Goal: Book appointment/travel/reservation

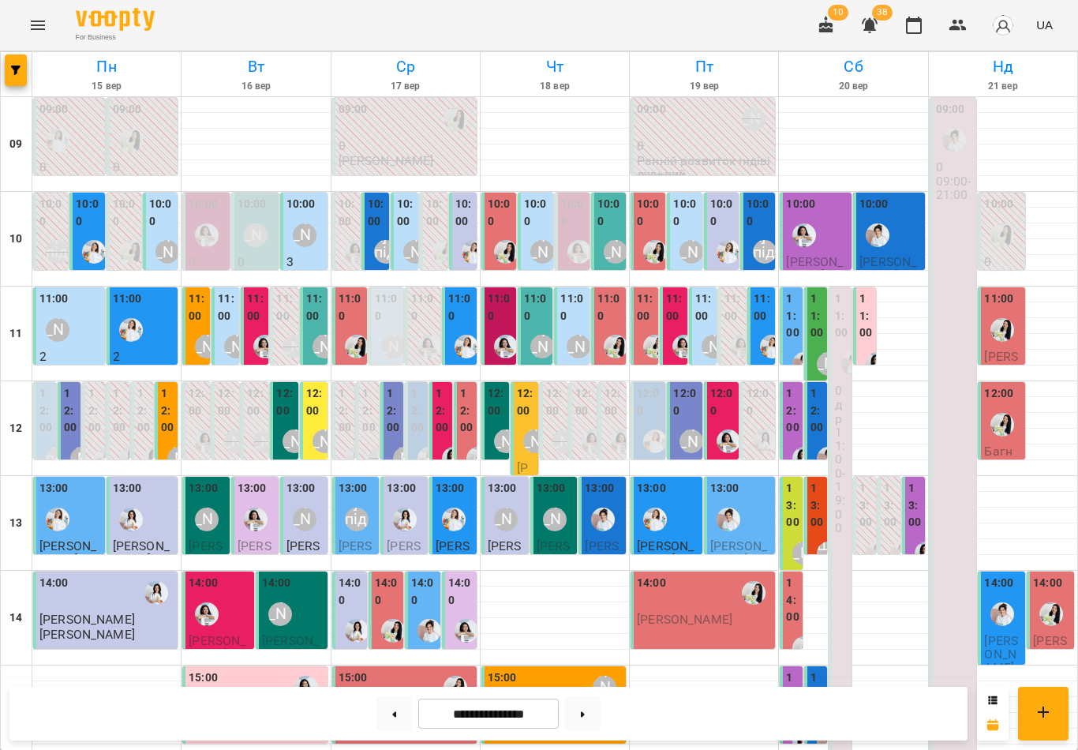
click at [388, 716] on button at bounding box center [394, 713] width 36 height 35
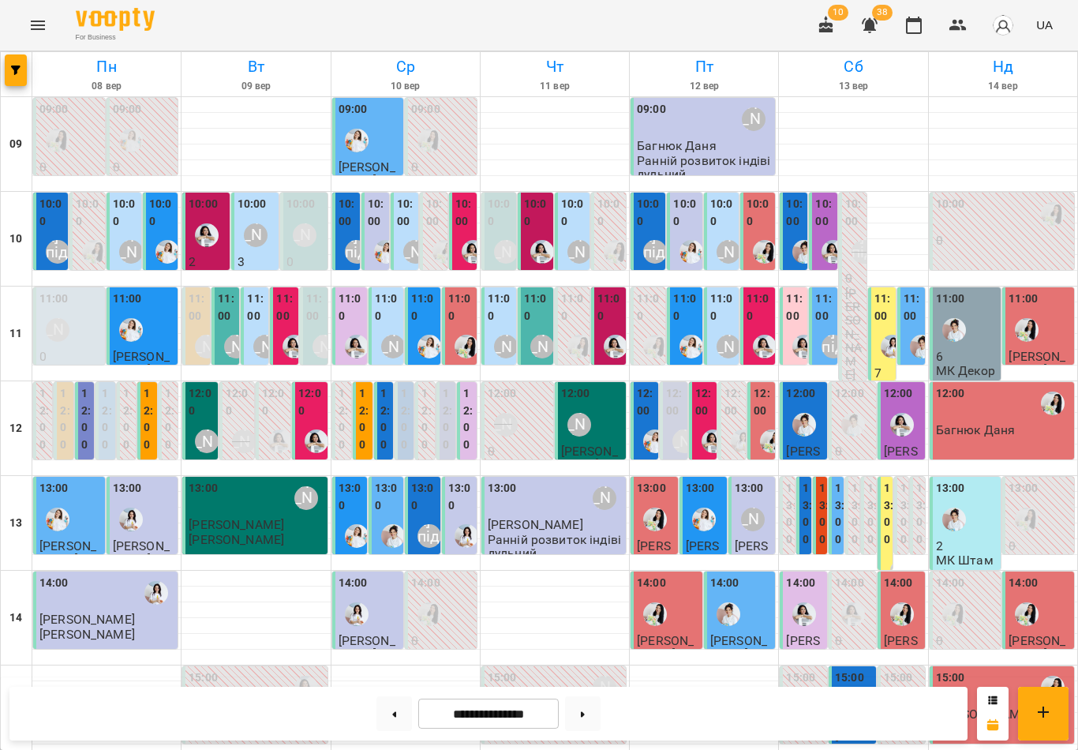
click at [461, 335] on img "Роксолана" at bounding box center [467, 347] width 24 height 24
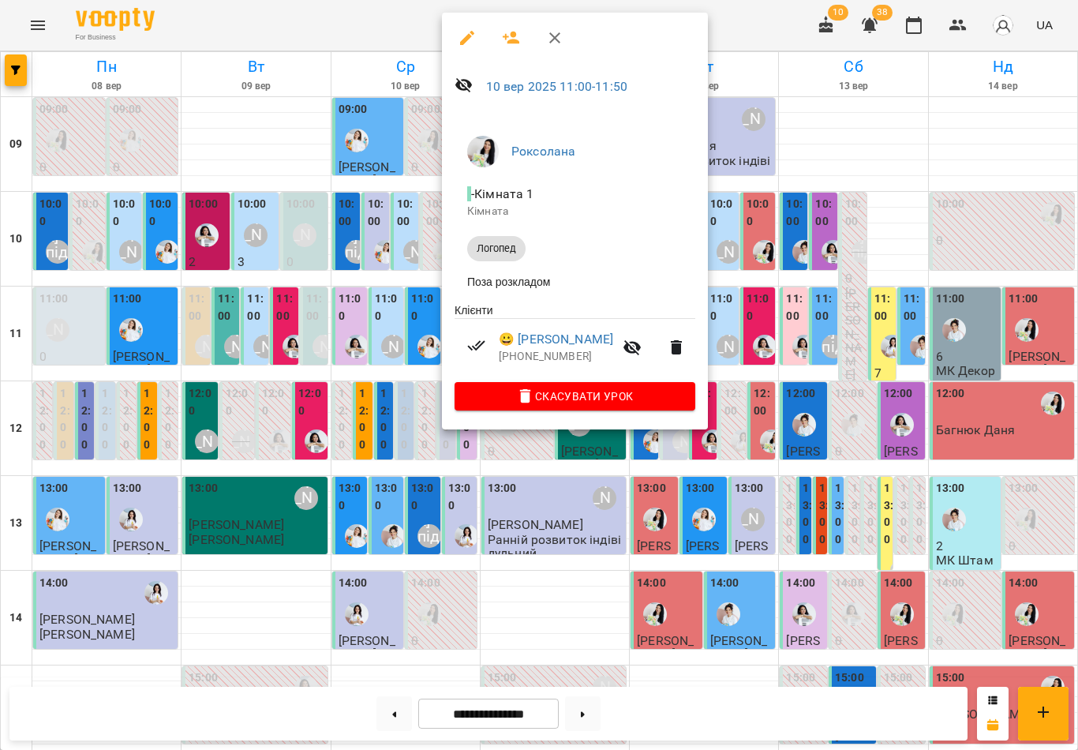
click at [556, 36] on icon "button" at bounding box center [554, 37] width 11 height 11
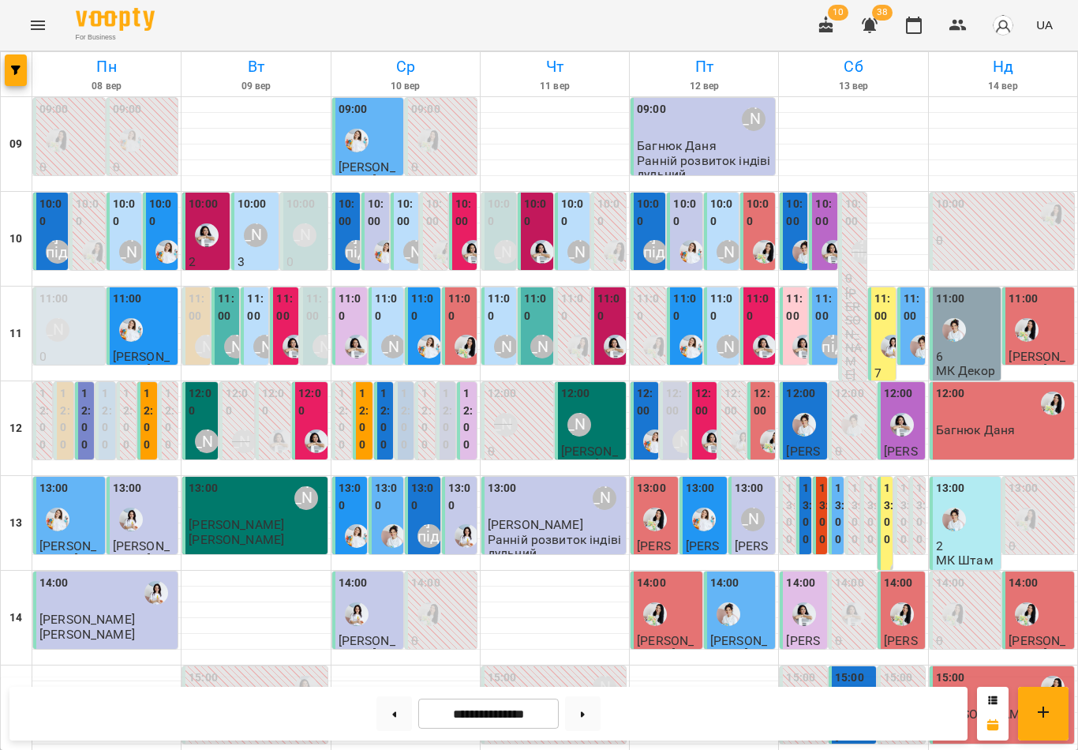
click at [358, 425] on div "12:00 [PERSON_NAME] 2 Арт-майстерня 3-5" at bounding box center [362, 529] width 19 height 295
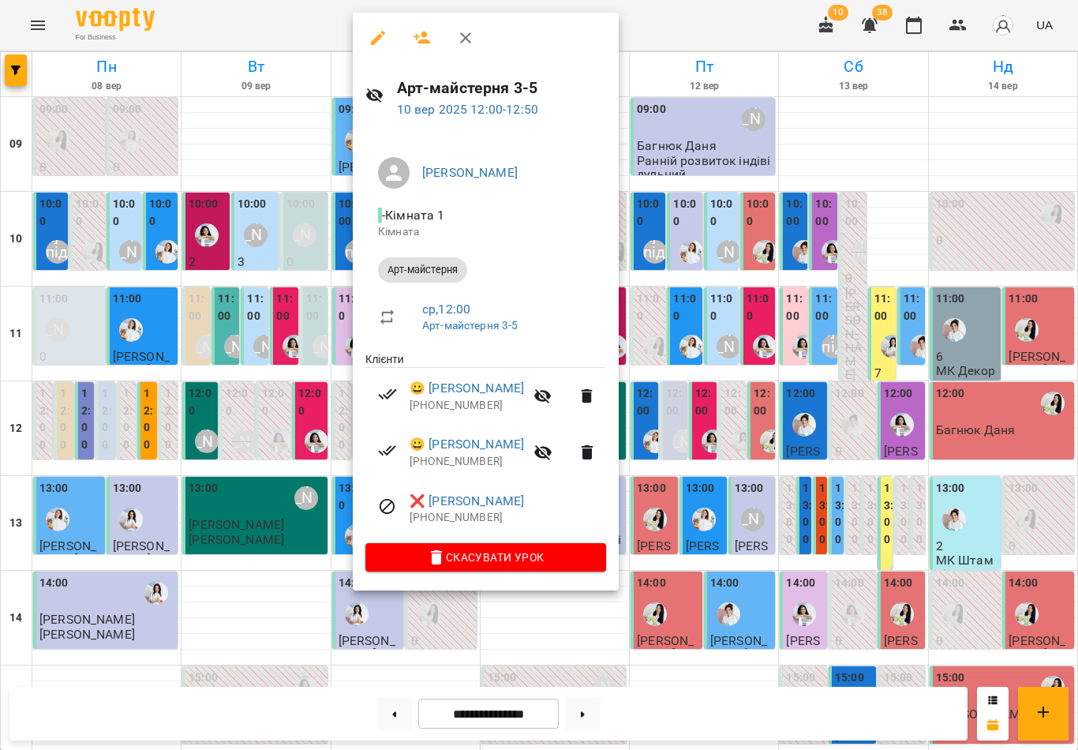
click at [468, 44] on icon "button" at bounding box center [465, 37] width 19 height 19
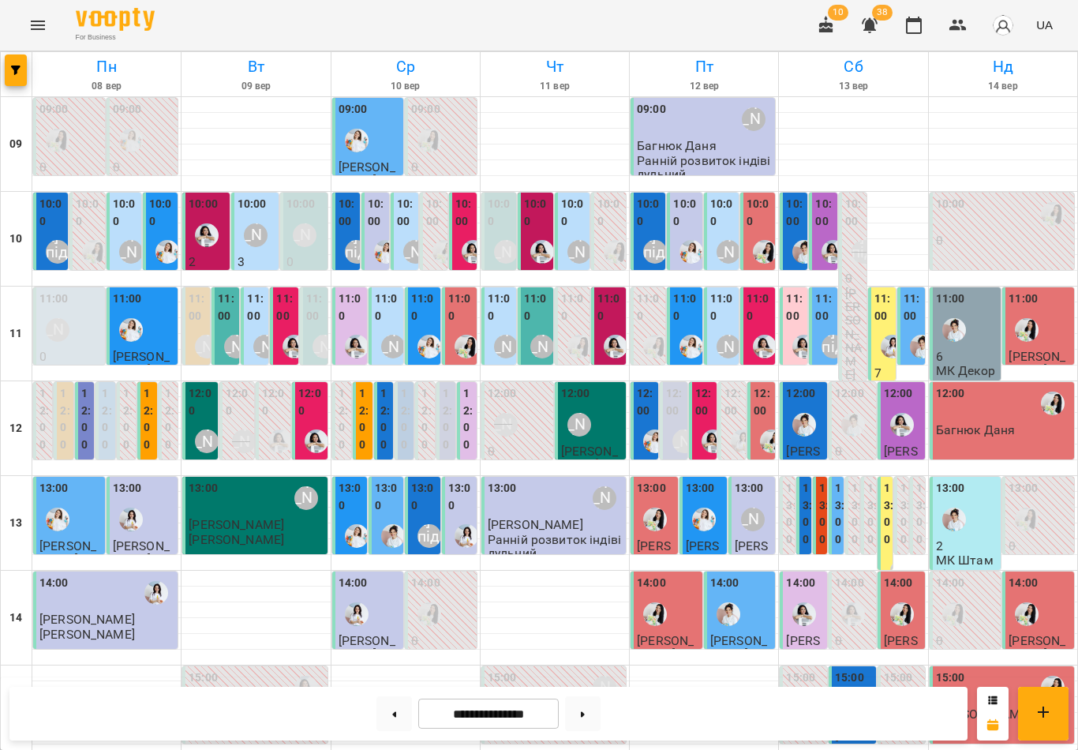
click at [586, 716] on button at bounding box center [583, 713] width 36 height 35
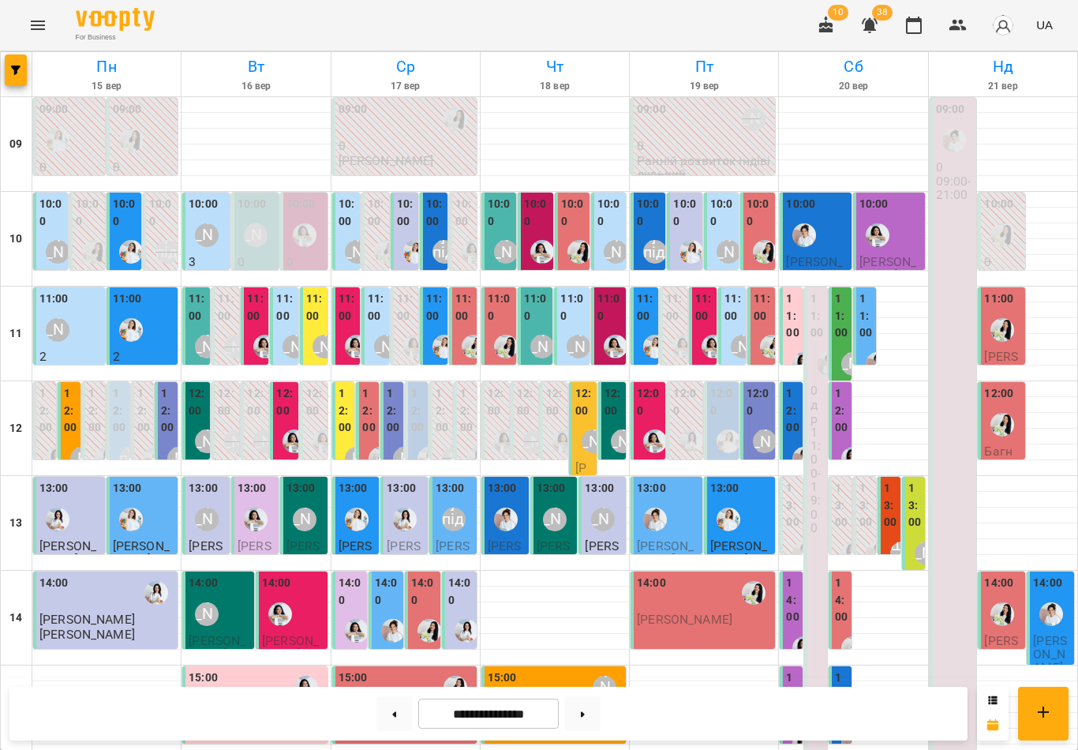
click at [344, 414] on label "12:00" at bounding box center [345, 410] width 13 height 51
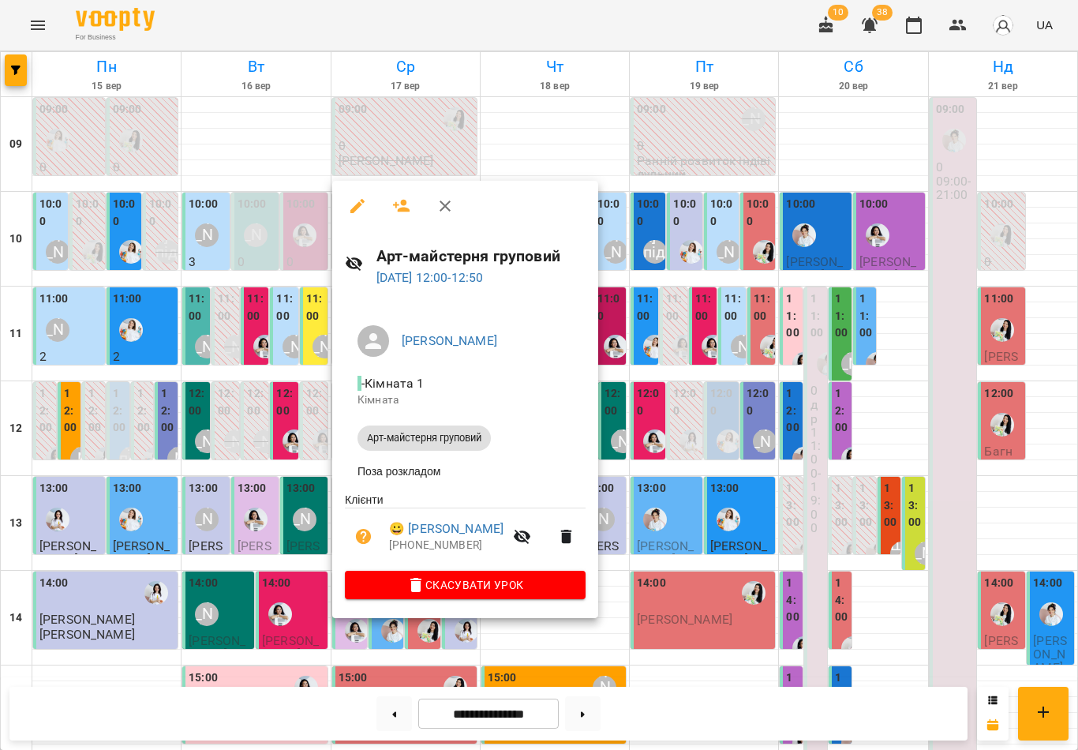
click at [449, 212] on icon "button" at bounding box center [445, 206] width 19 height 19
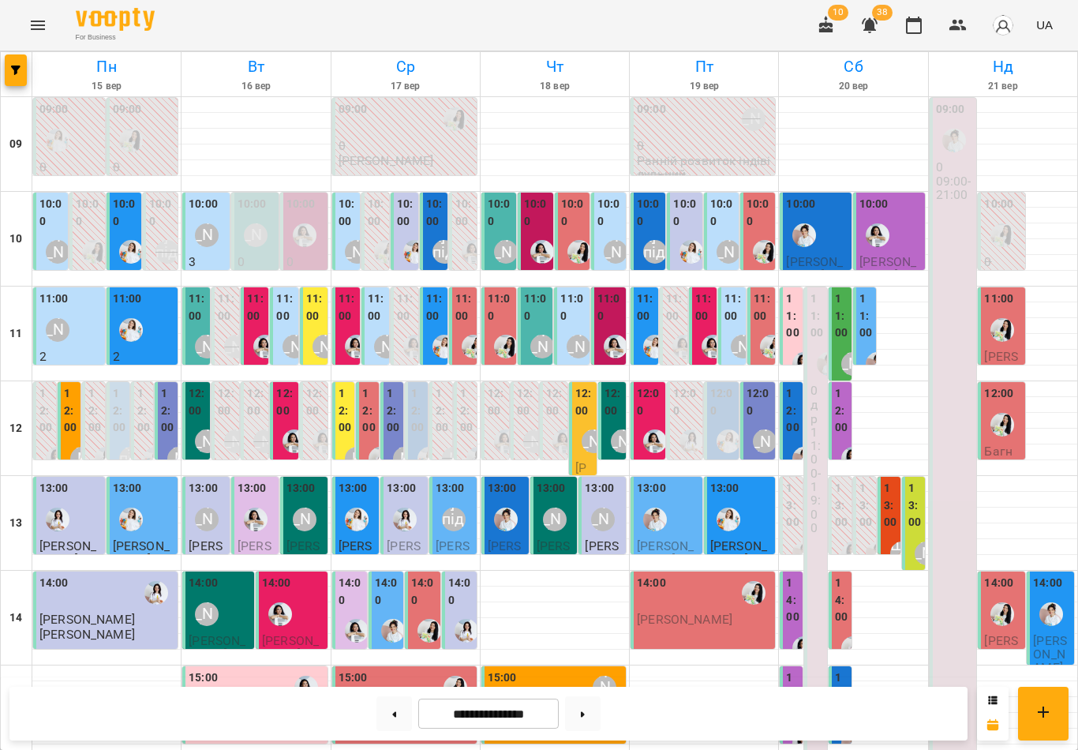
click at [390, 434] on div "12:00" at bounding box center [393, 412] width 13 height 55
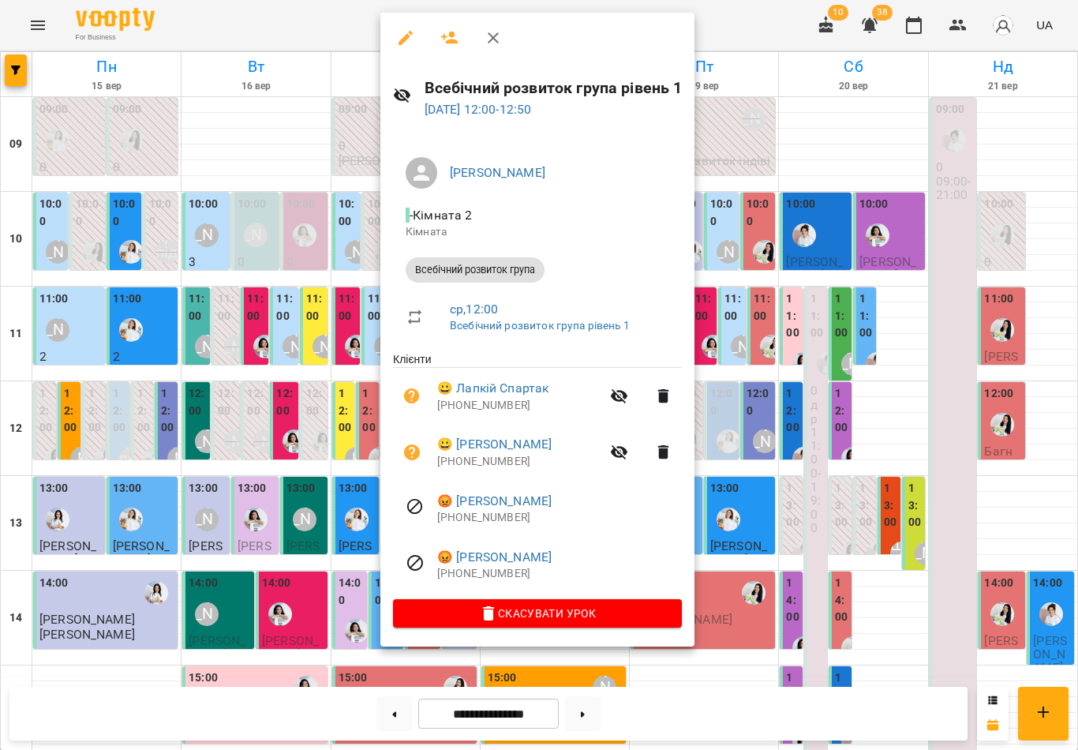
click at [494, 43] on icon "button" at bounding box center [493, 37] width 19 height 19
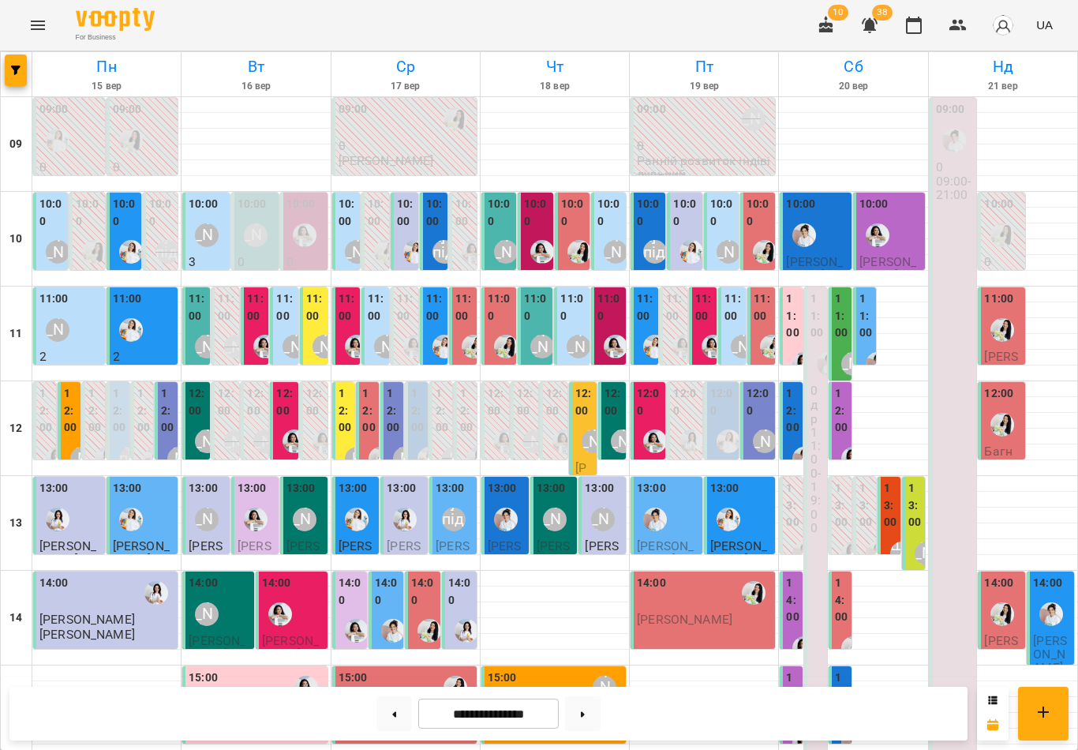
click at [434, 336] on img "Юлія Масющенко" at bounding box center [445, 347] width 24 height 24
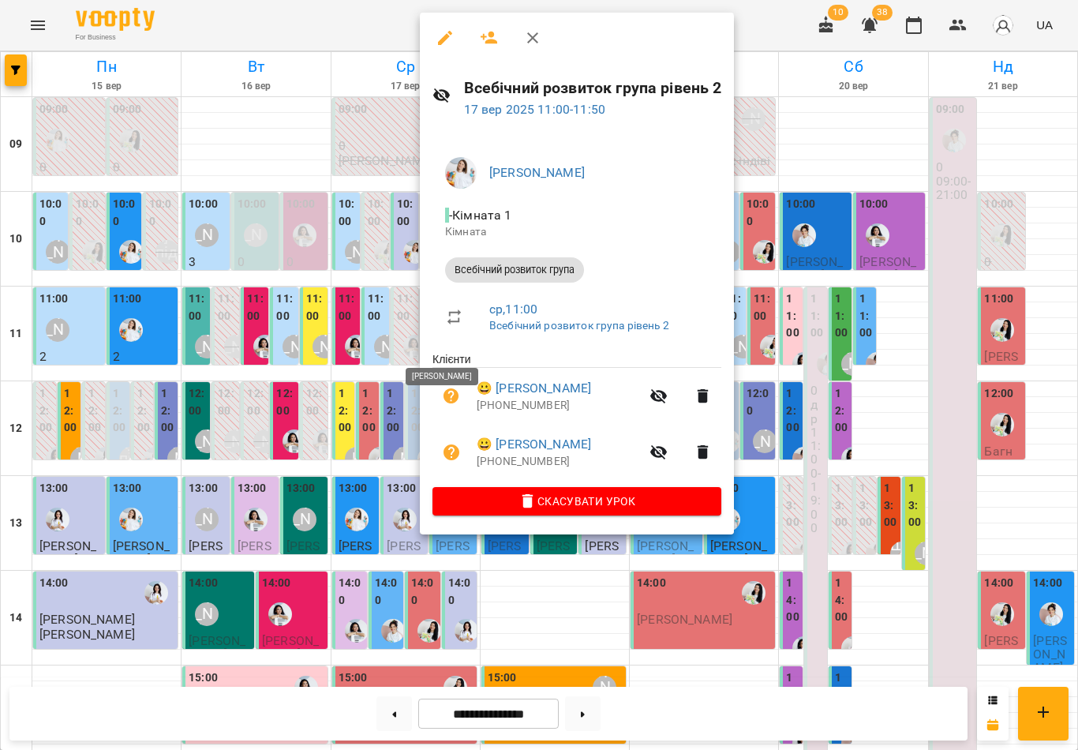
click at [540, 36] on icon "button" at bounding box center [532, 37] width 19 height 19
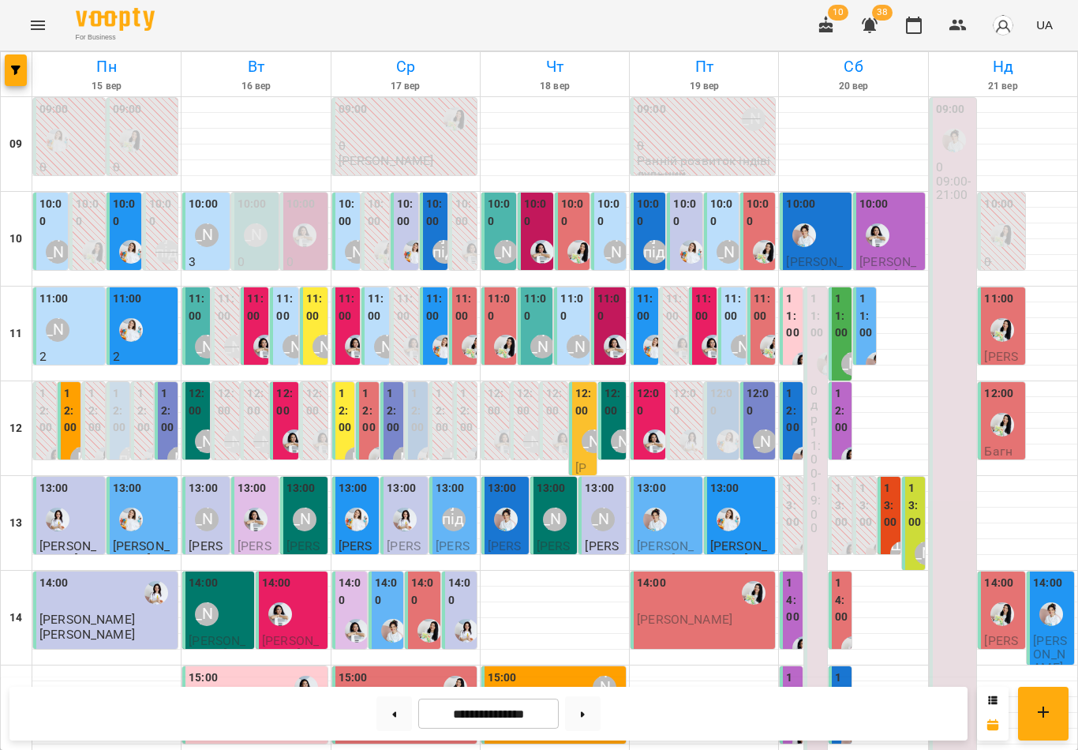
click at [459, 343] on div at bounding box center [473, 346] width 36 height 36
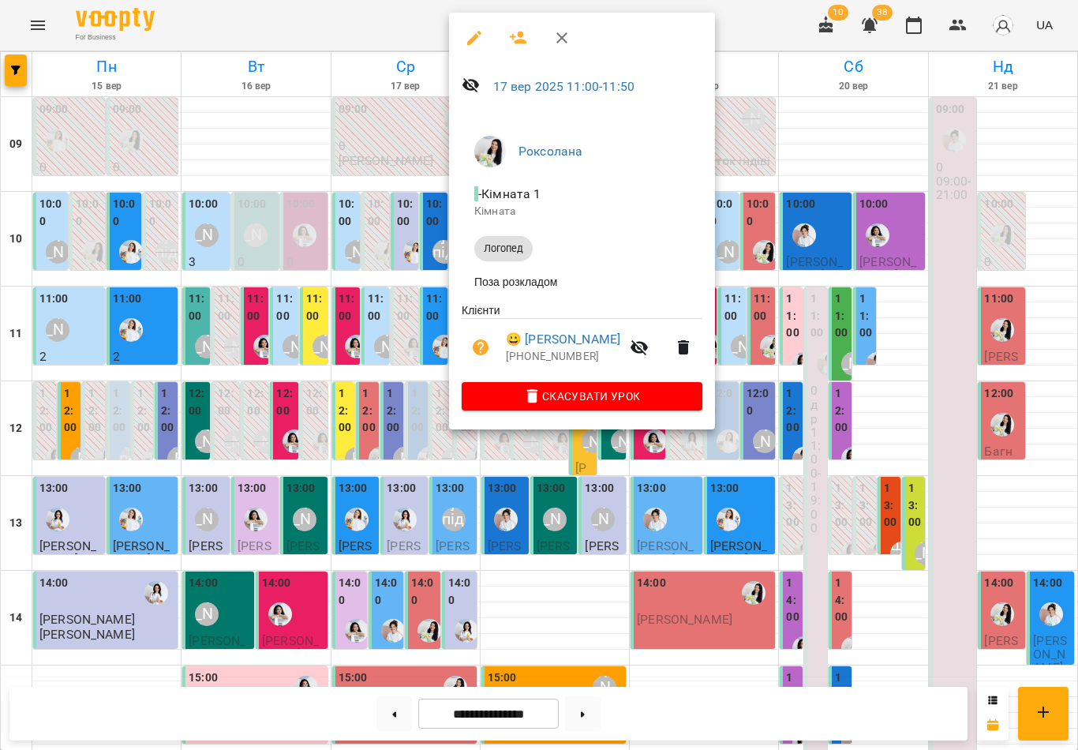
click at [555, 42] on icon "button" at bounding box center [561, 37] width 19 height 19
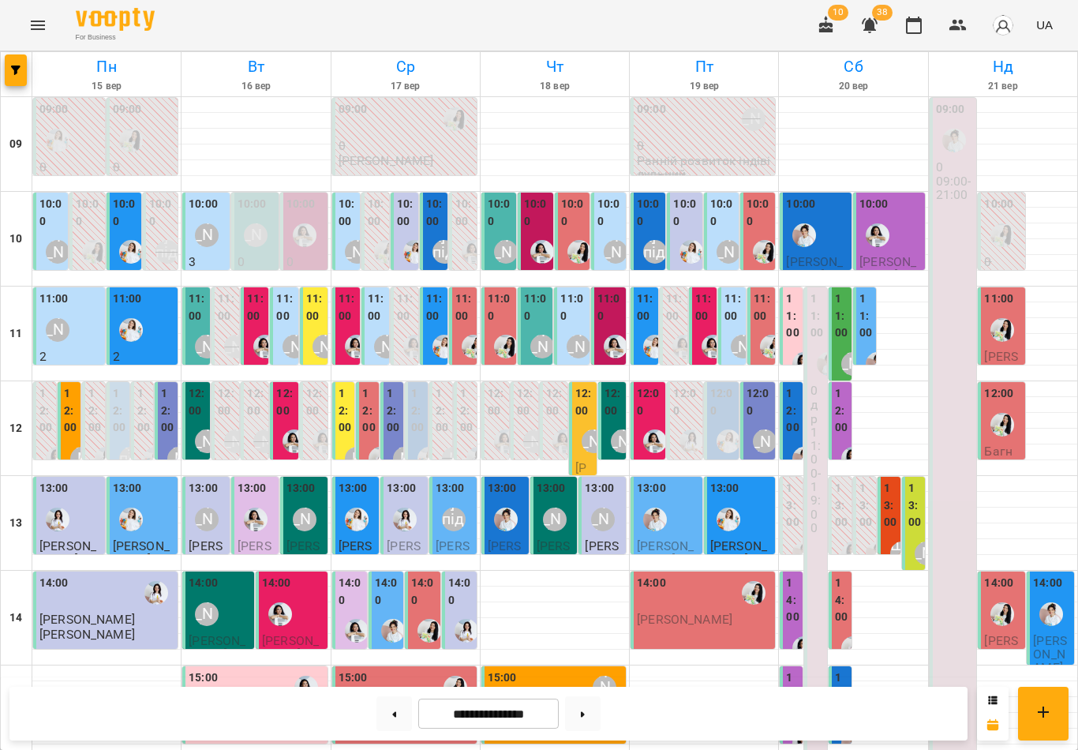
click at [403, 719] on button at bounding box center [394, 713] width 36 height 35
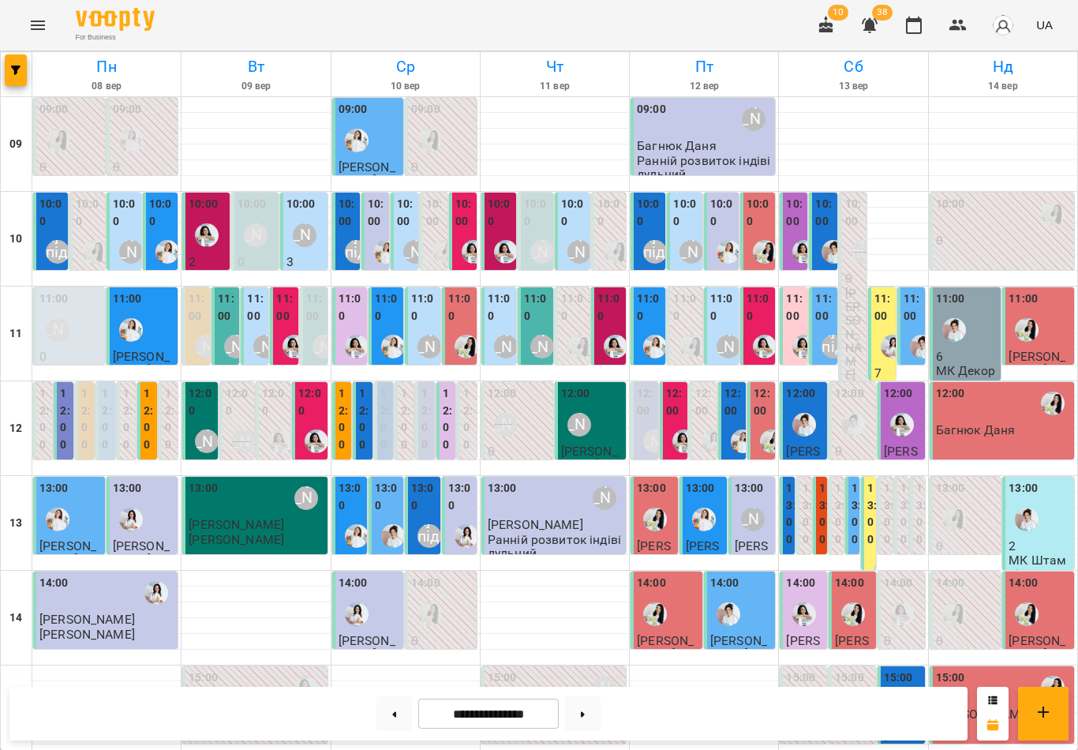
click at [130, 223] on label "10:00" at bounding box center [125, 213] width 25 height 34
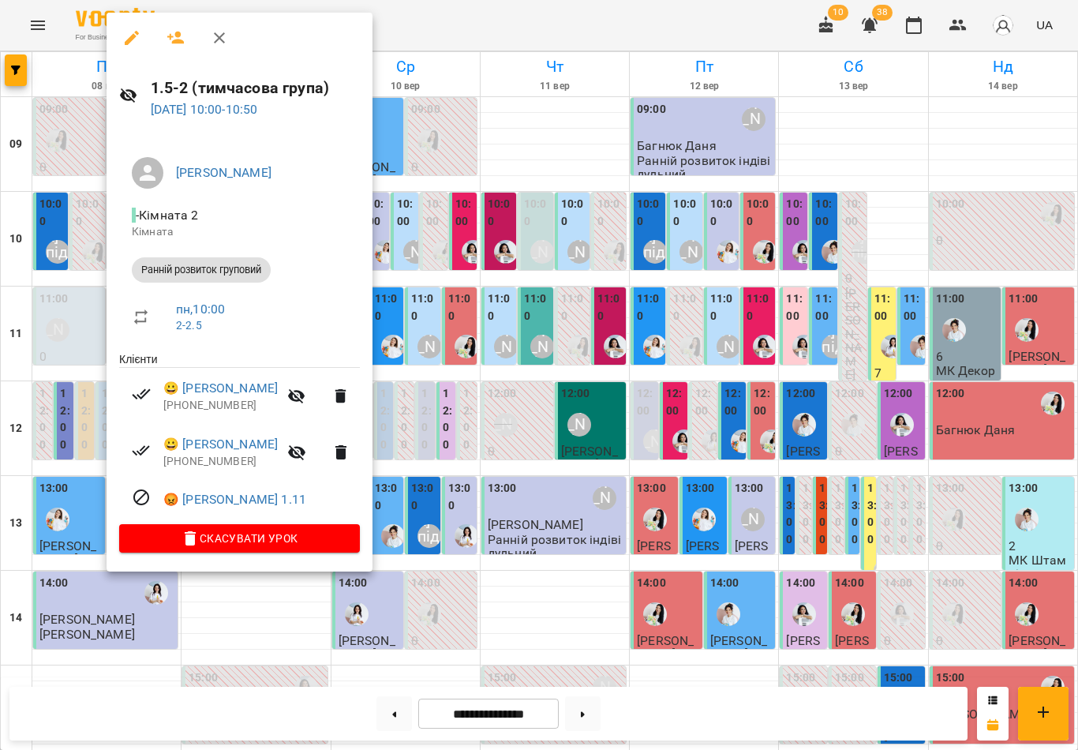
click at [208, 38] on button "button" at bounding box center [219, 38] width 38 height 38
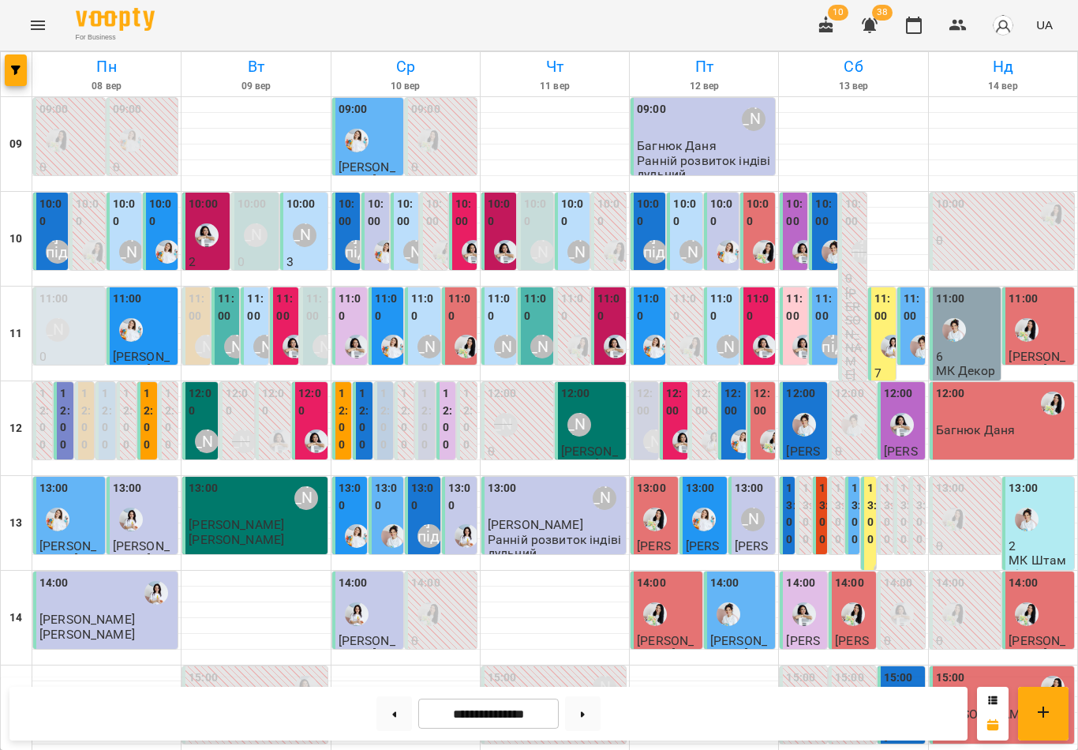
click at [687, 234] on div "[PERSON_NAME]" at bounding box center [691, 252] width 36 height 36
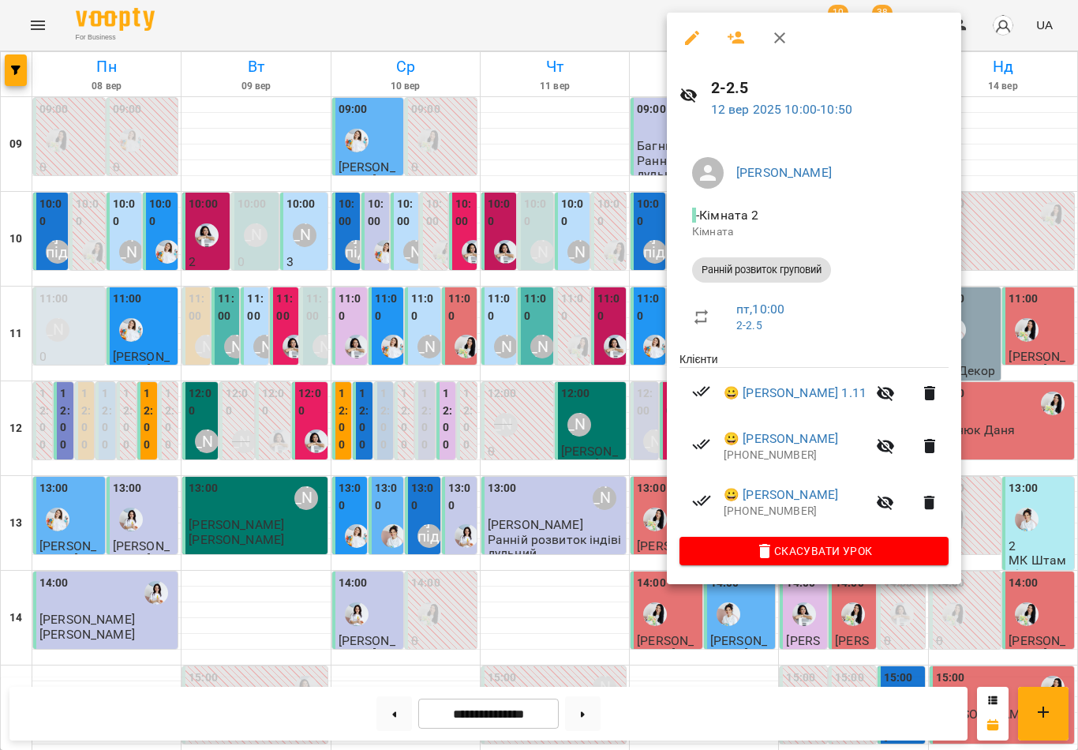
click at [788, 43] on icon "button" at bounding box center [779, 37] width 19 height 19
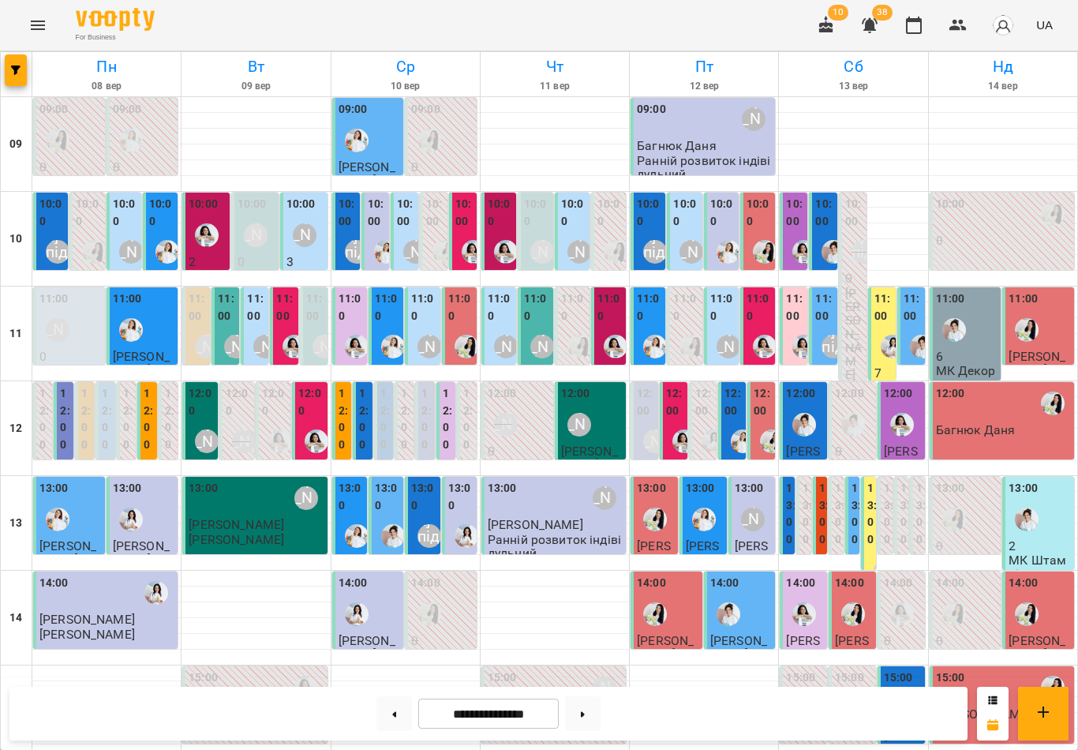
click at [408, 227] on label "10:00" at bounding box center [406, 213] width 18 height 34
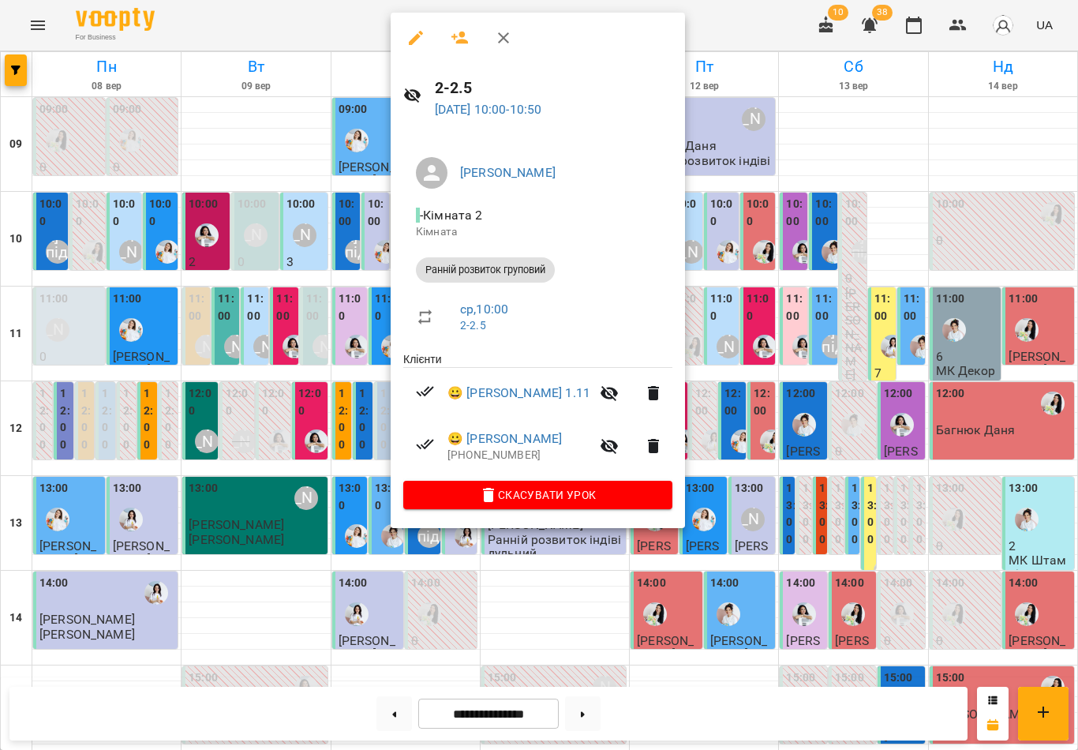
click at [511, 42] on icon "button" at bounding box center [503, 37] width 19 height 19
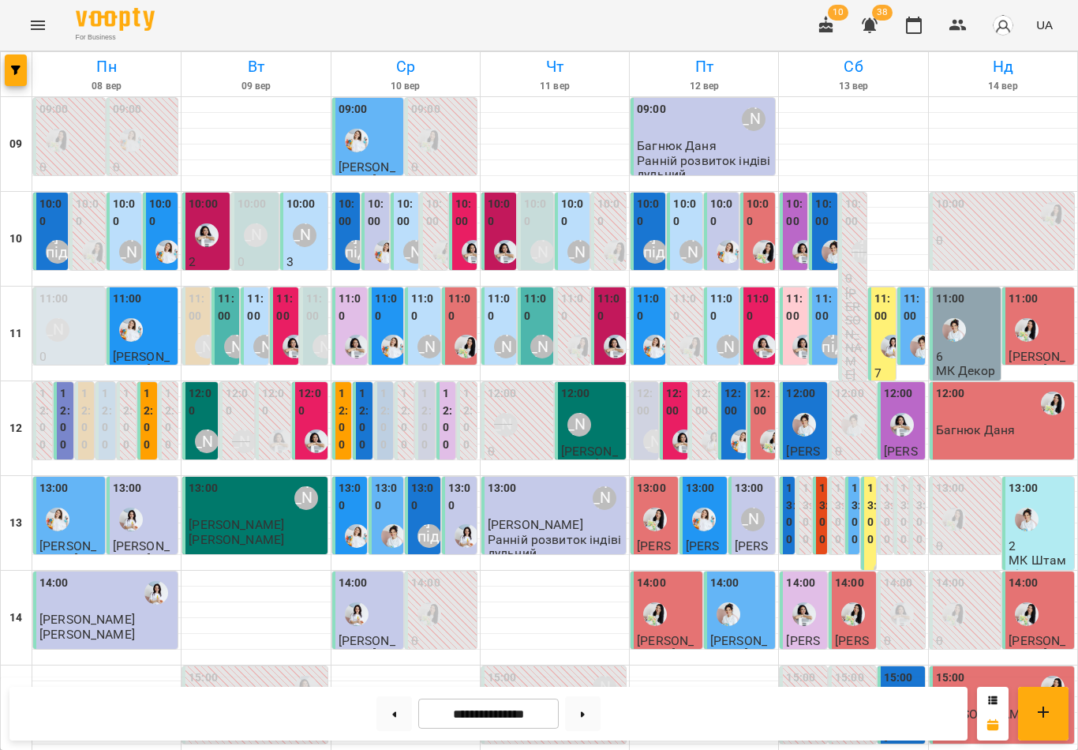
click at [409, 219] on label "10:00" at bounding box center [406, 213] width 18 height 34
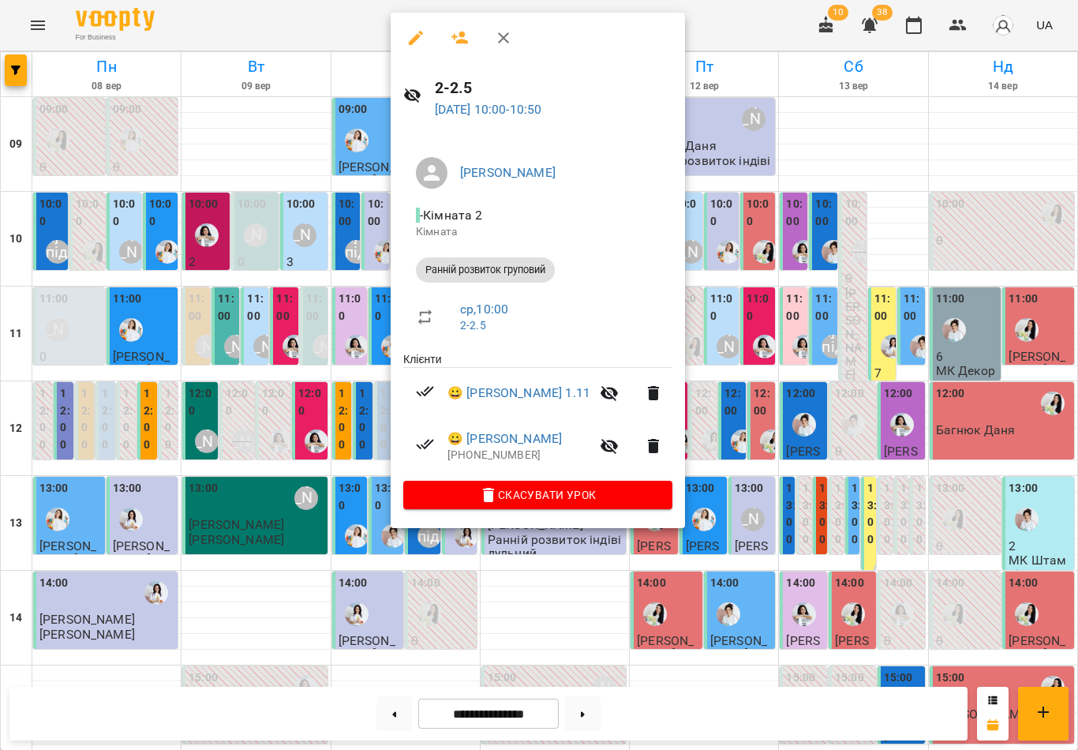
click at [511, 33] on icon "button" at bounding box center [503, 37] width 19 height 19
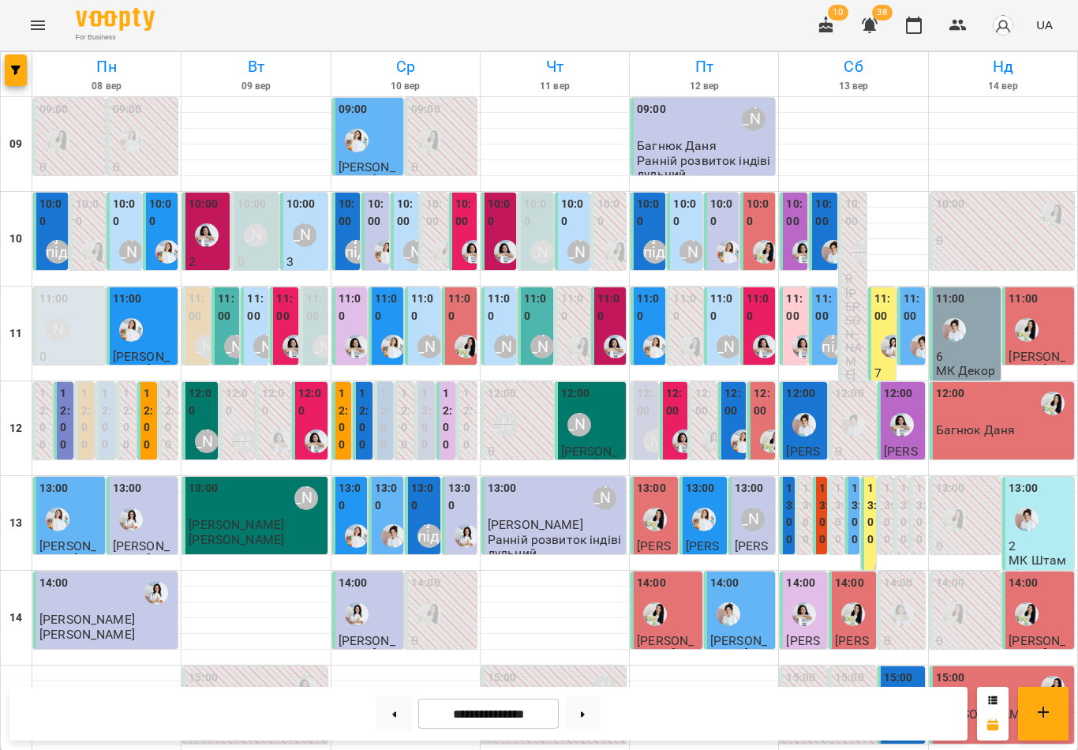
click at [590, 710] on button at bounding box center [583, 713] width 36 height 35
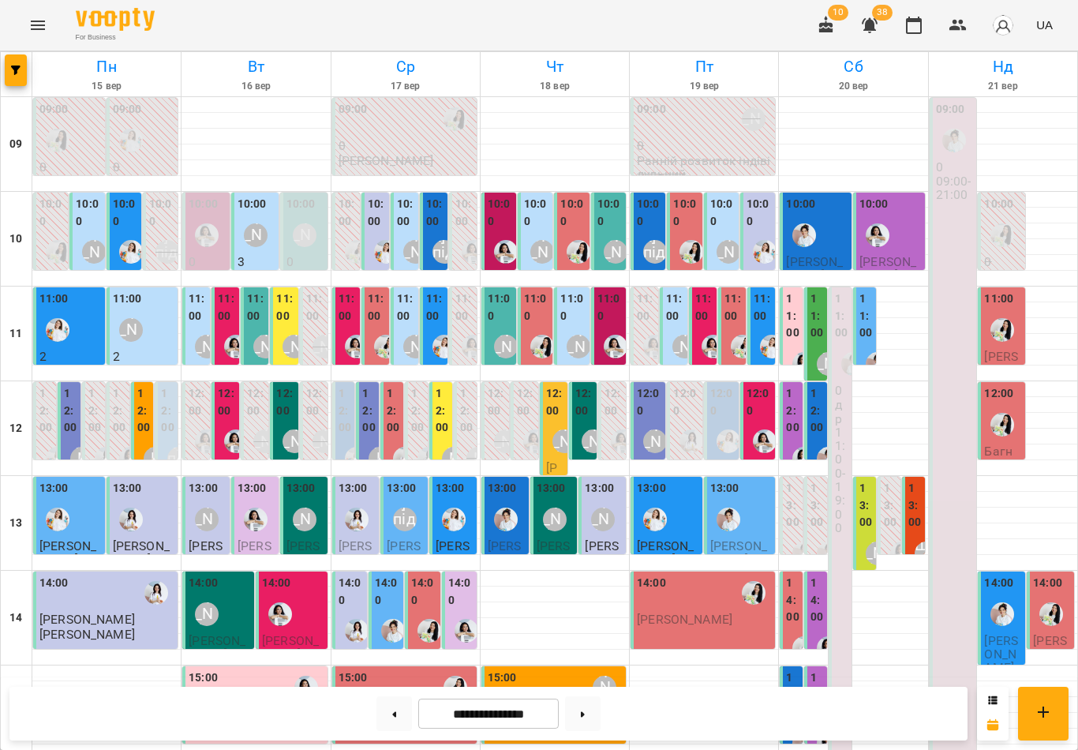
click at [405, 224] on label "10:00" at bounding box center [406, 213] width 18 height 34
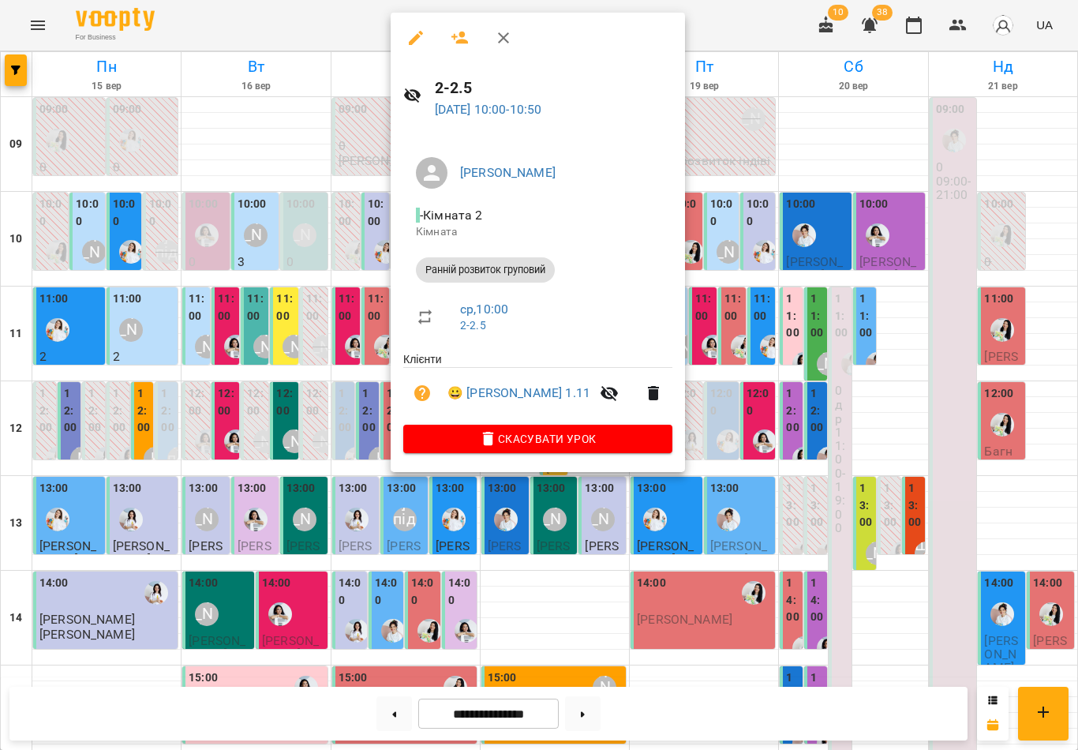
click at [507, 43] on icon "button" at bounding box center [503, 37] width 19 height 19
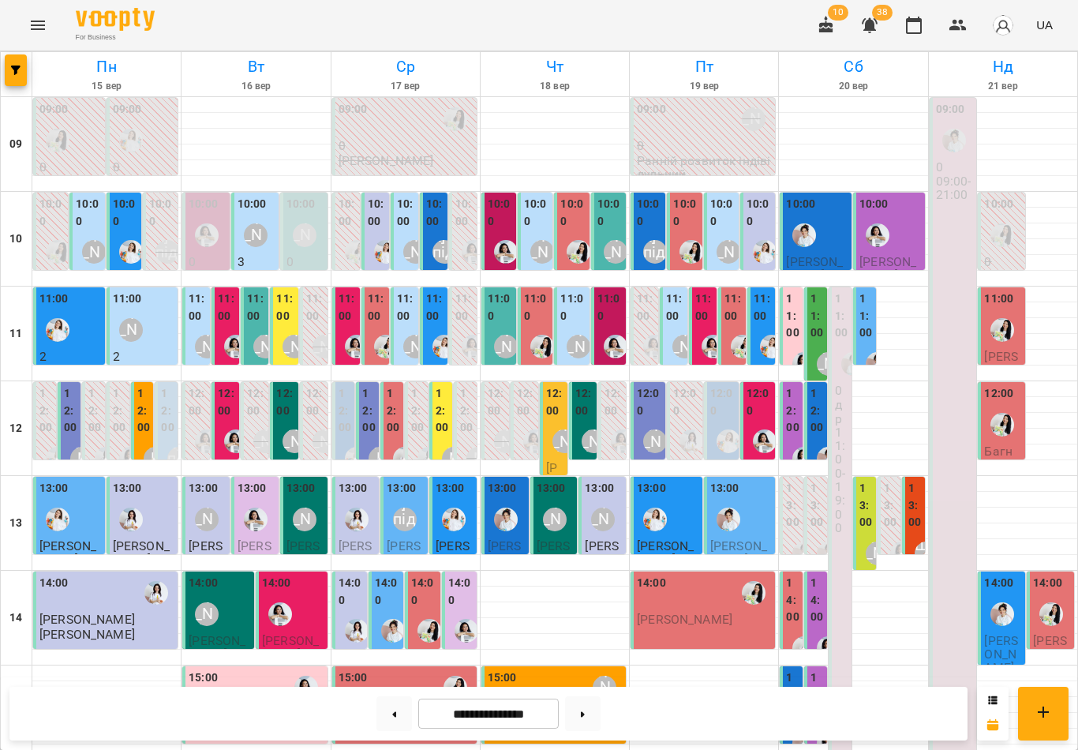
click at [376, 223] on label "10:00" at bounding box center [377, 213] width 18 height 34
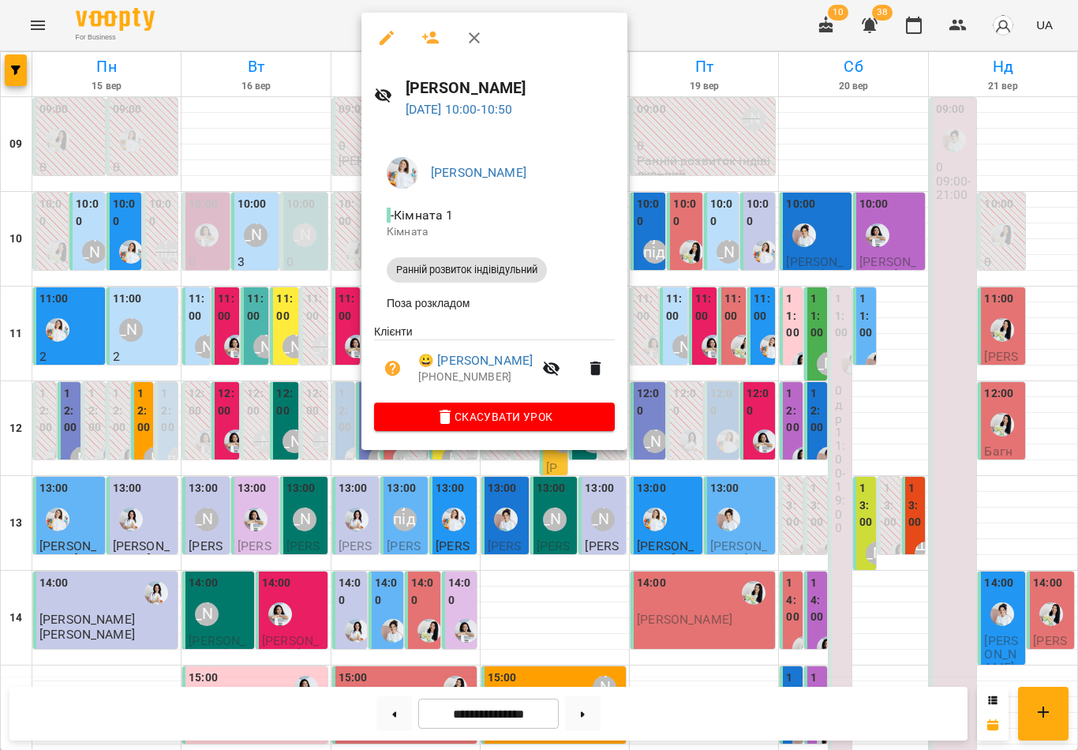
click at [481, 33] on icon "button" at bounding box center [474, 37] width 19 height 19
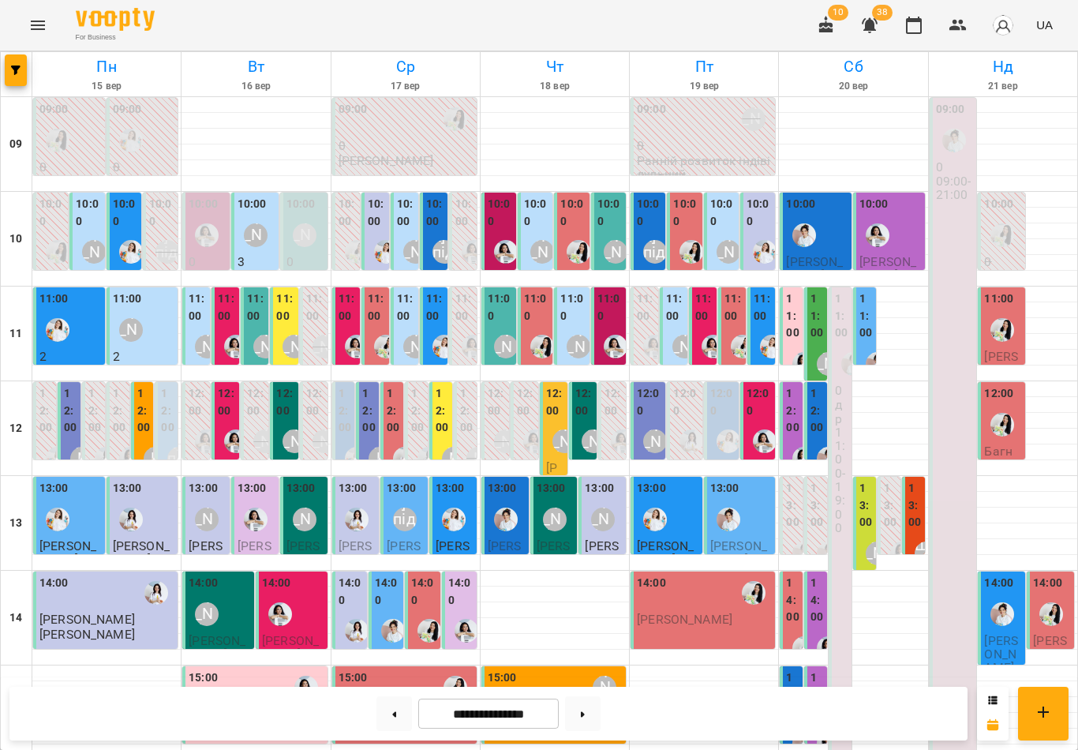
click at [352, 303] on label "11:00" at bounding box center [348, 307] width 18 height 34
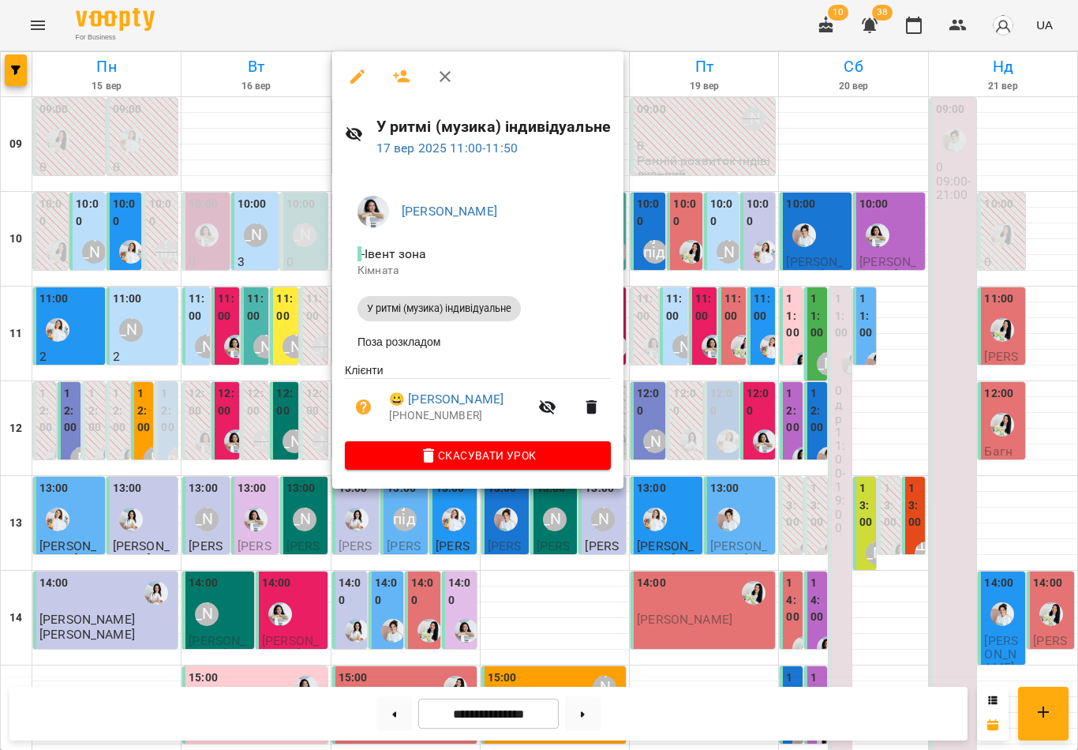
click at [444, 84] on icon "button" at bounding box center [445, 76] width 19 height 19
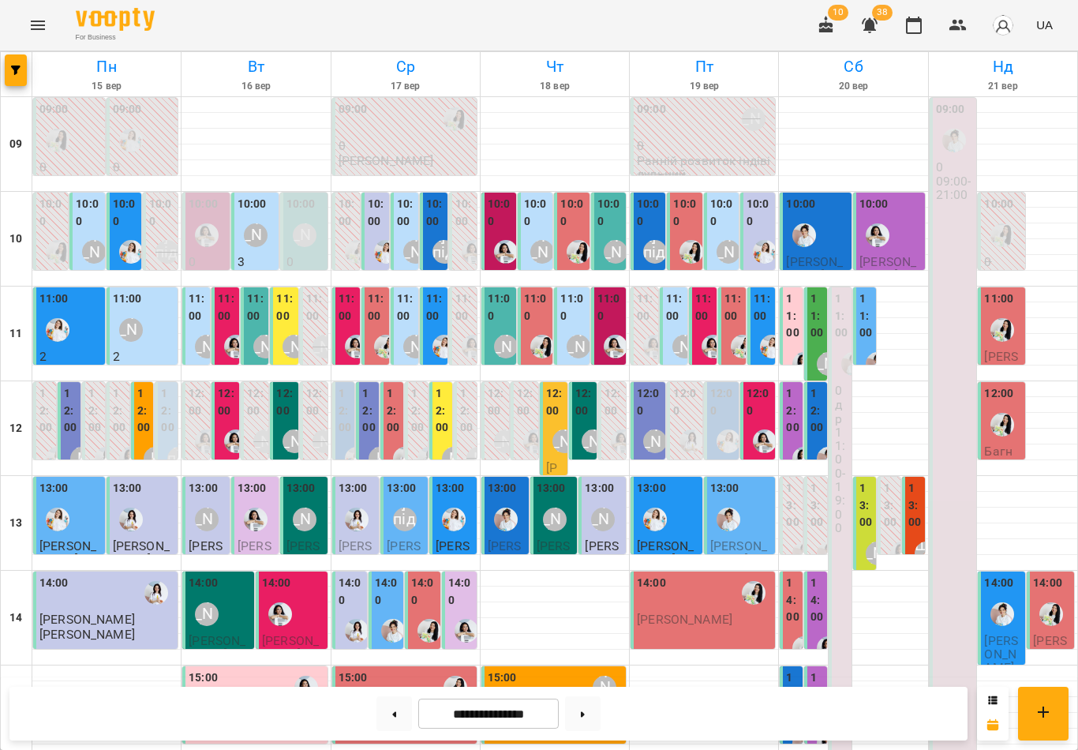
click at [376, 307] on label "11:00" at bounding box center [377, 307] width 18 height 34
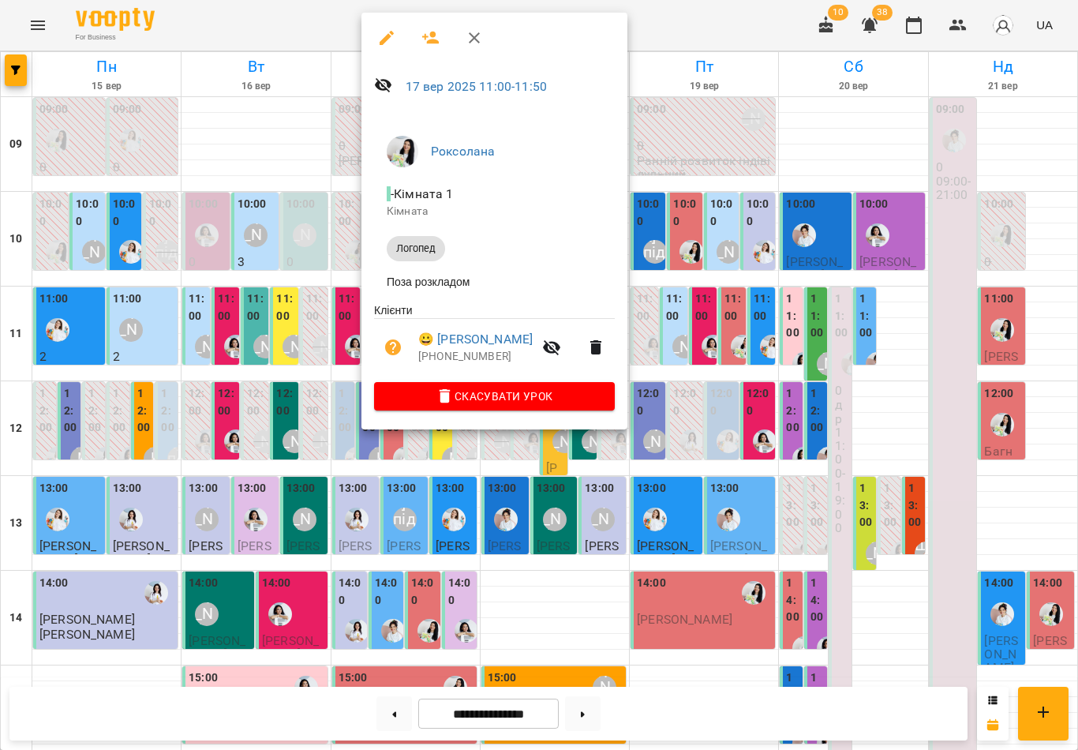
click at [476, 46] on icon "button" at bounding box center [474, 37] width 19 height 19
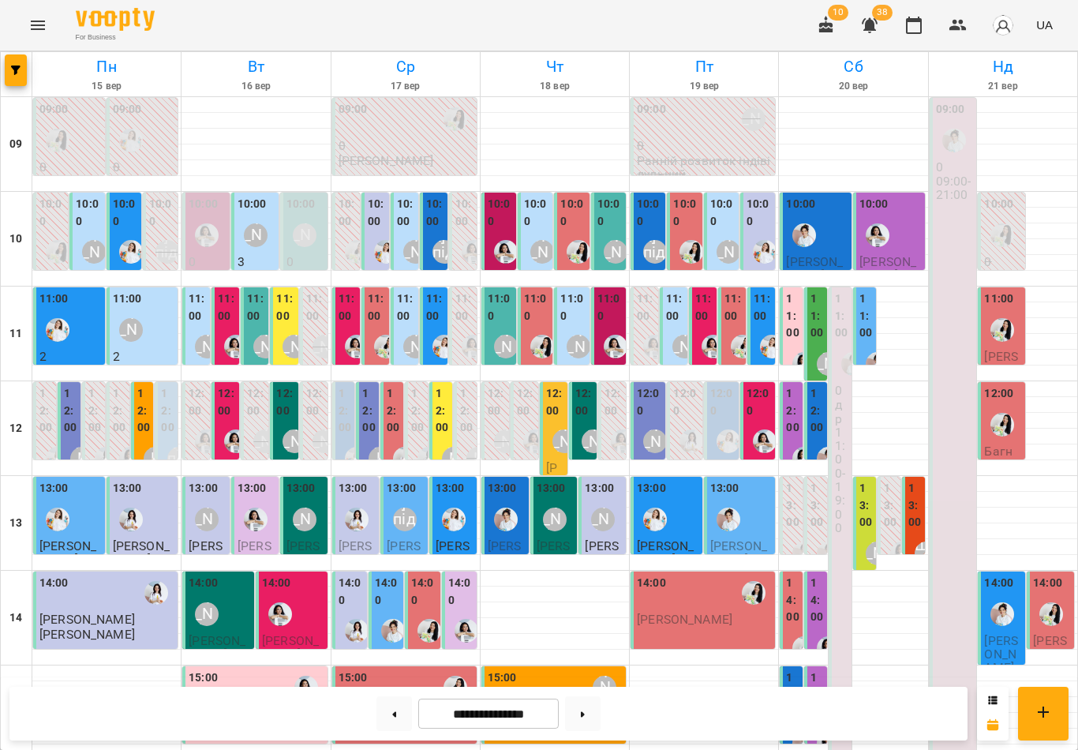
click at [405, 307] on label "11:00" at bounding box center [406, 307] width 18 height 34
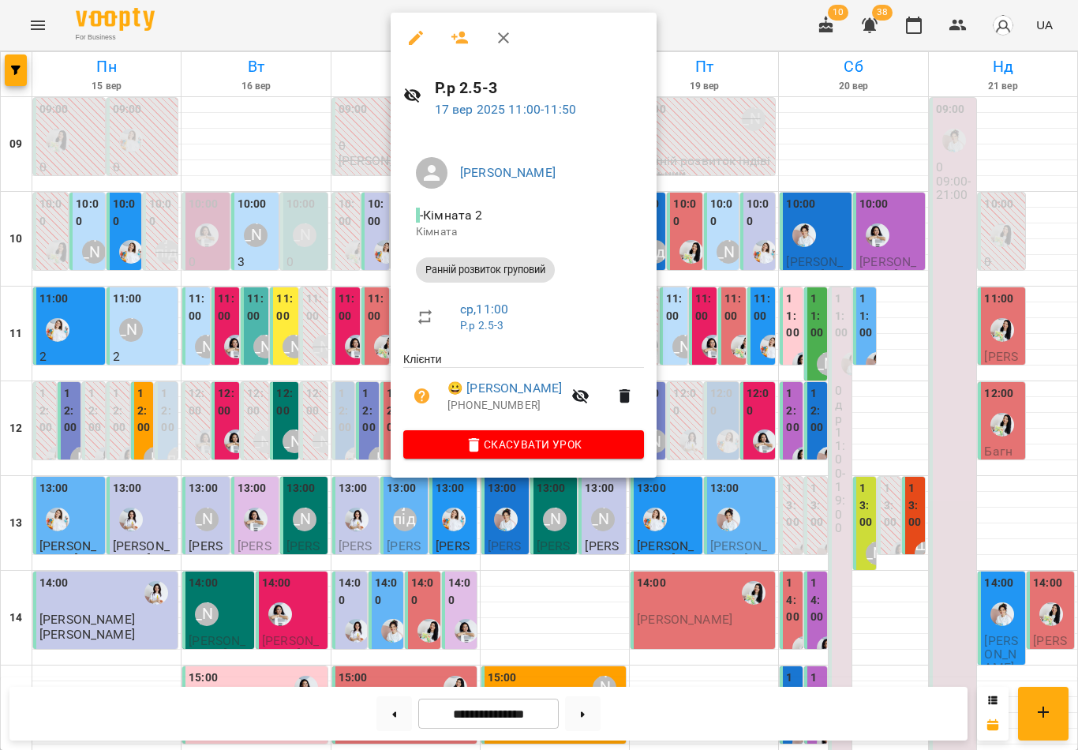
click at [503, 36] on icon "button" at bounding box center [503, 37] width 11 height 11
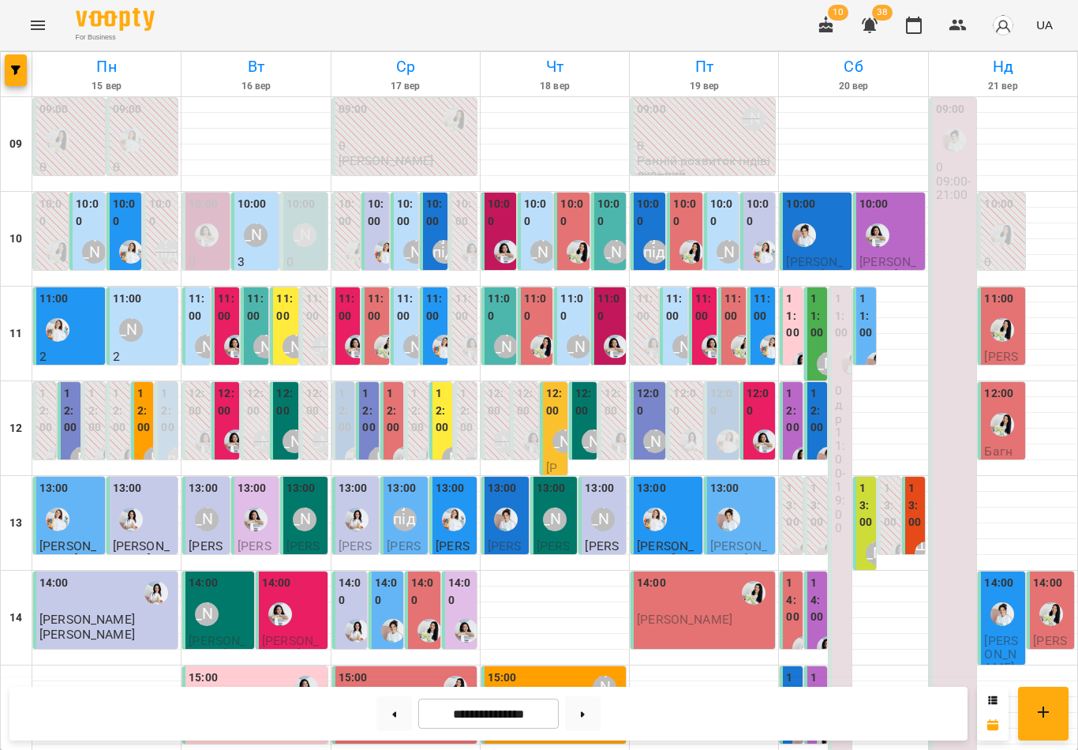
click at [394, 714] on icon at bounding box center [395, 714] width 4 height 6
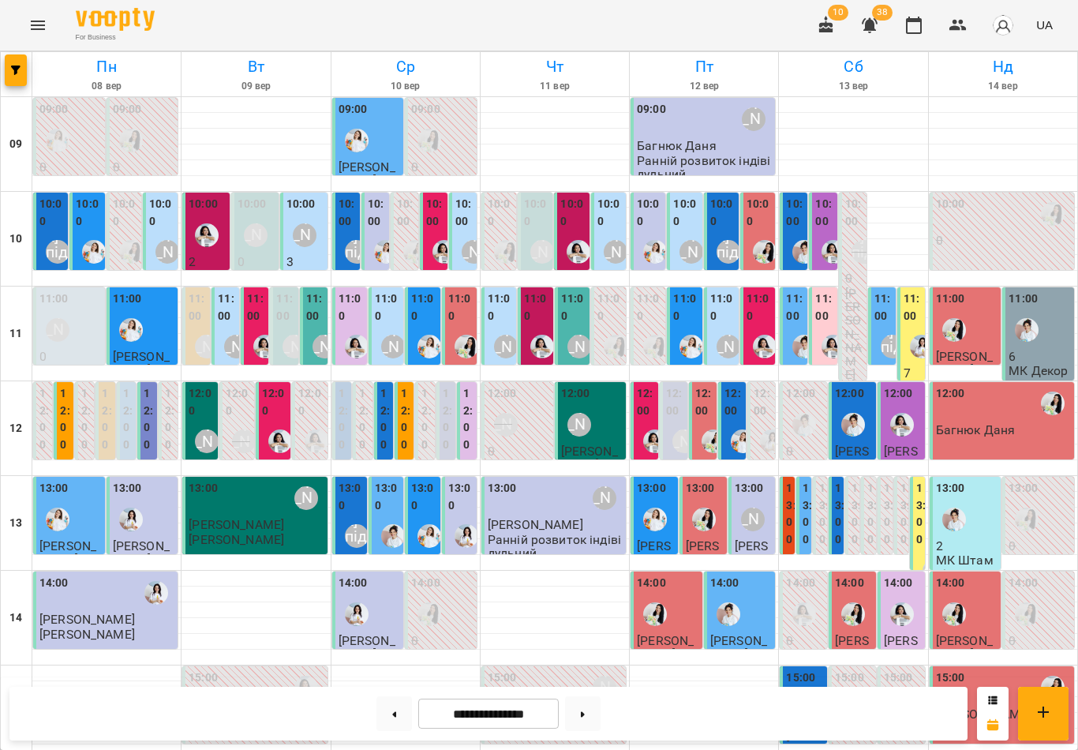
click at [391, 313] on label "11:00" at bounding box center [387, 307] width 25 height 34
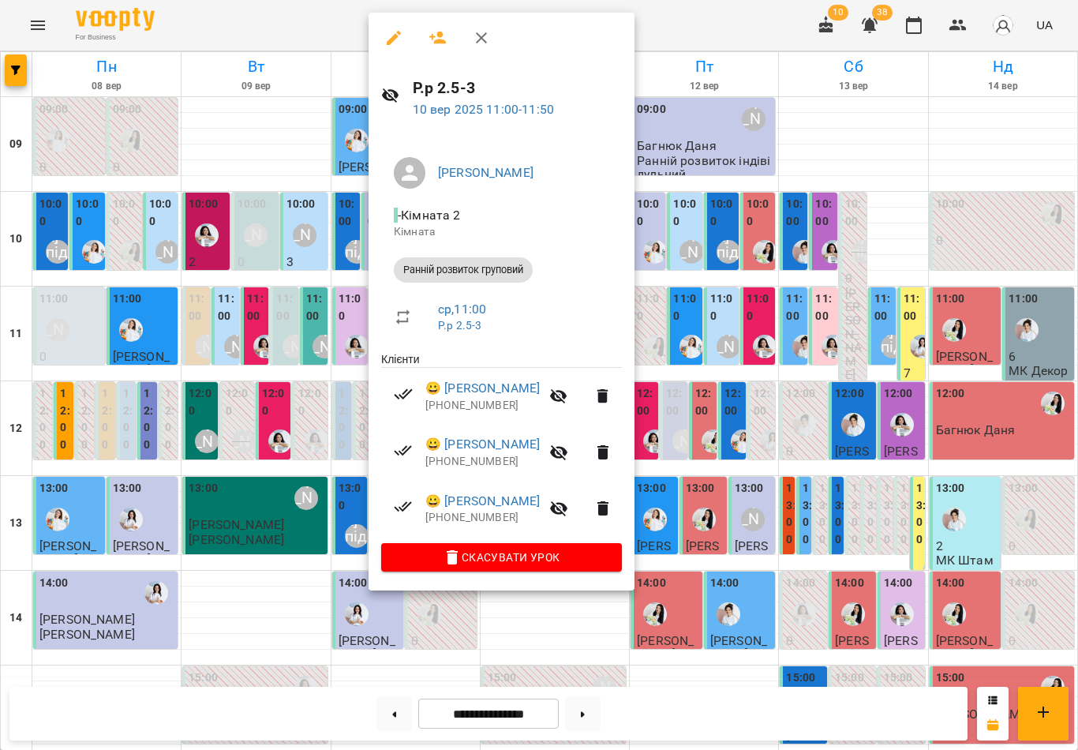
click at [492, 32] on button "button" at bounding box center [481, 38] width 38 height 38
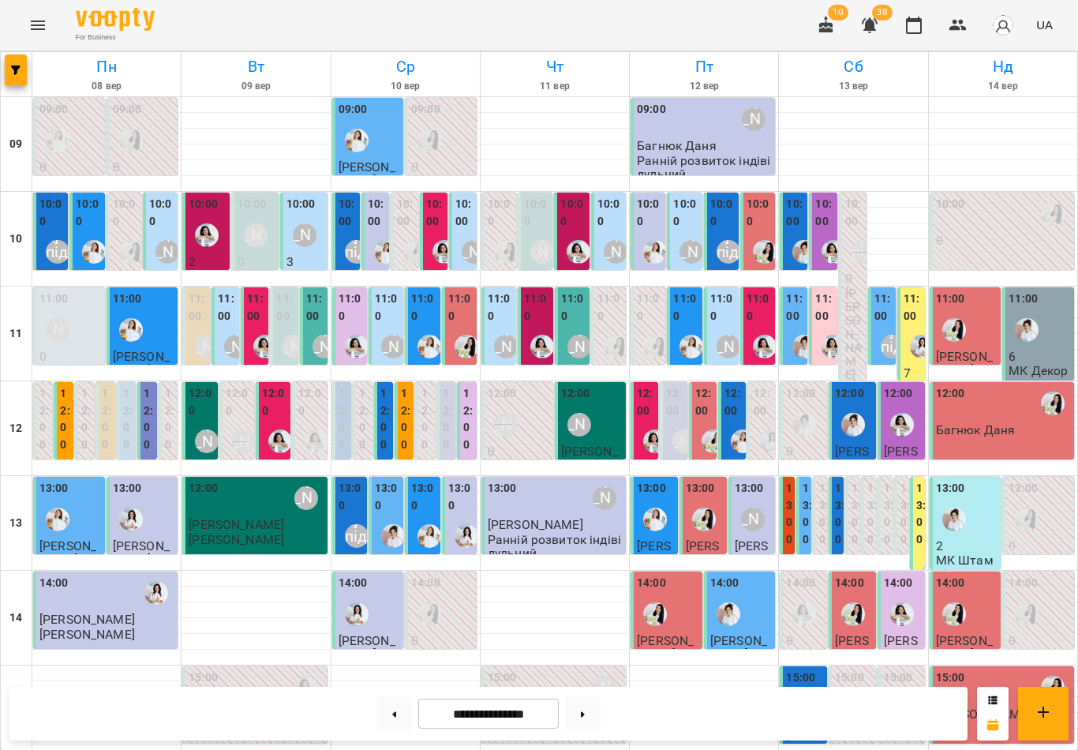
click at [727, 335] on div "[PERSON_NAME]" at bounding box center [729, 347] width 24 height 24
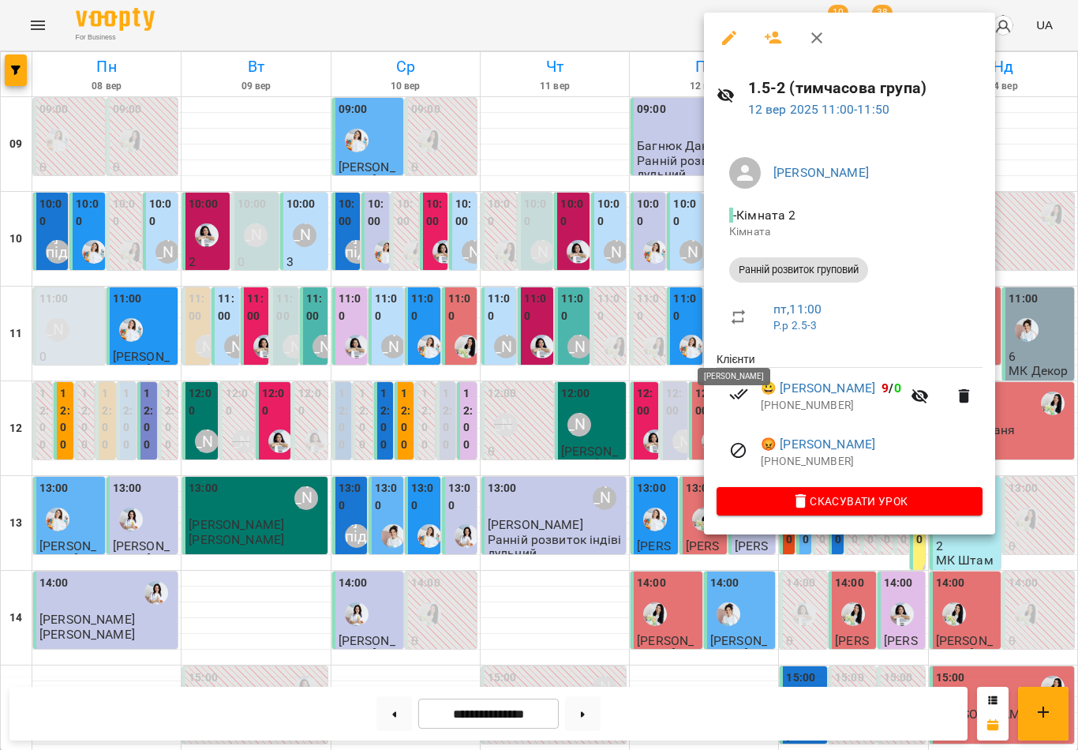
click at [818, 36] on icon "button" at bounding box center [816, 37] width 11 height 11
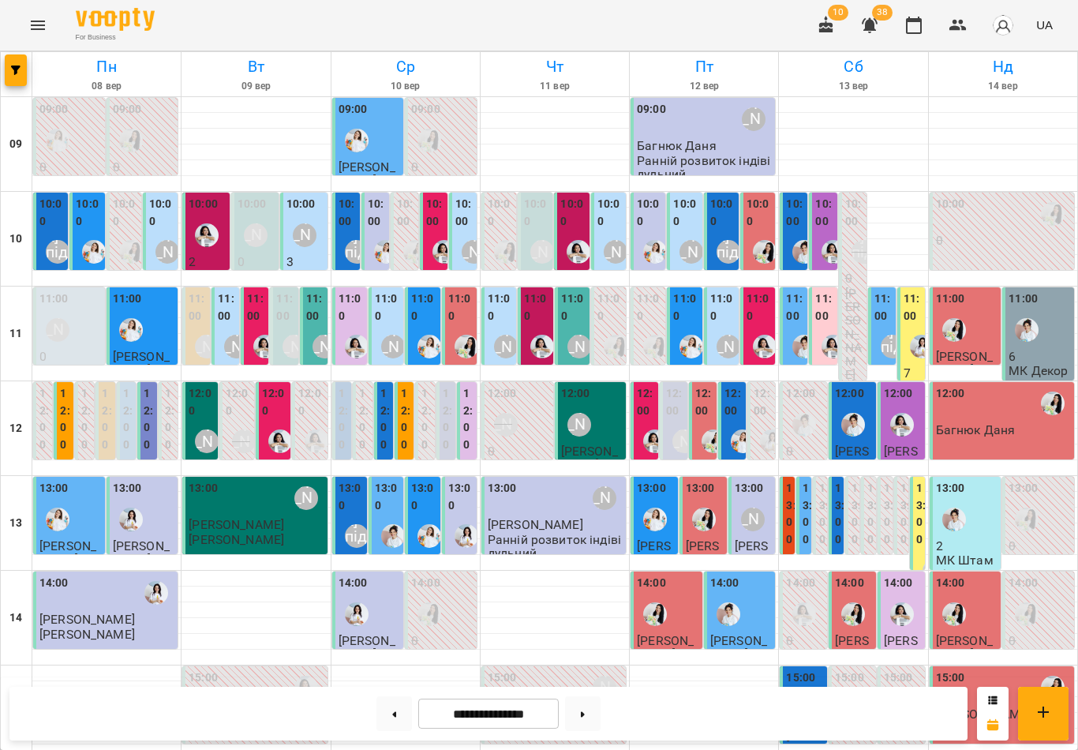
click at [693, 222] on label "10:00" at bounding box center [685, 213] width 25 height 34
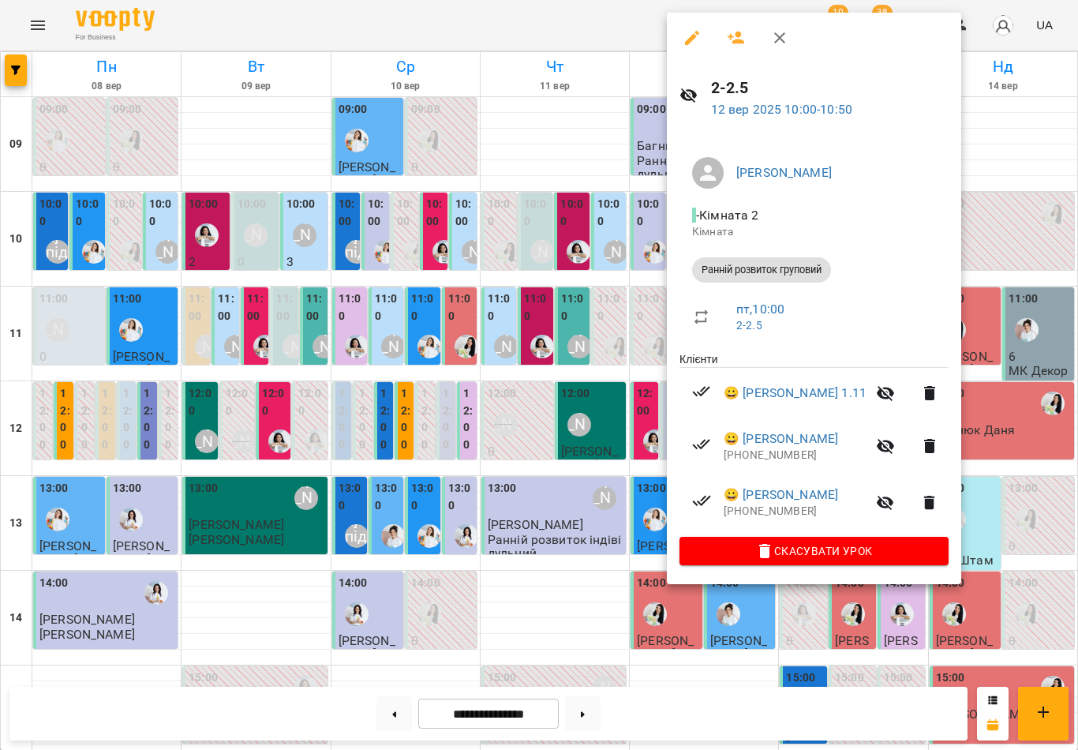
click at [778, 43] on icon "button" at bounding box center [779, 37] width 19 height 19
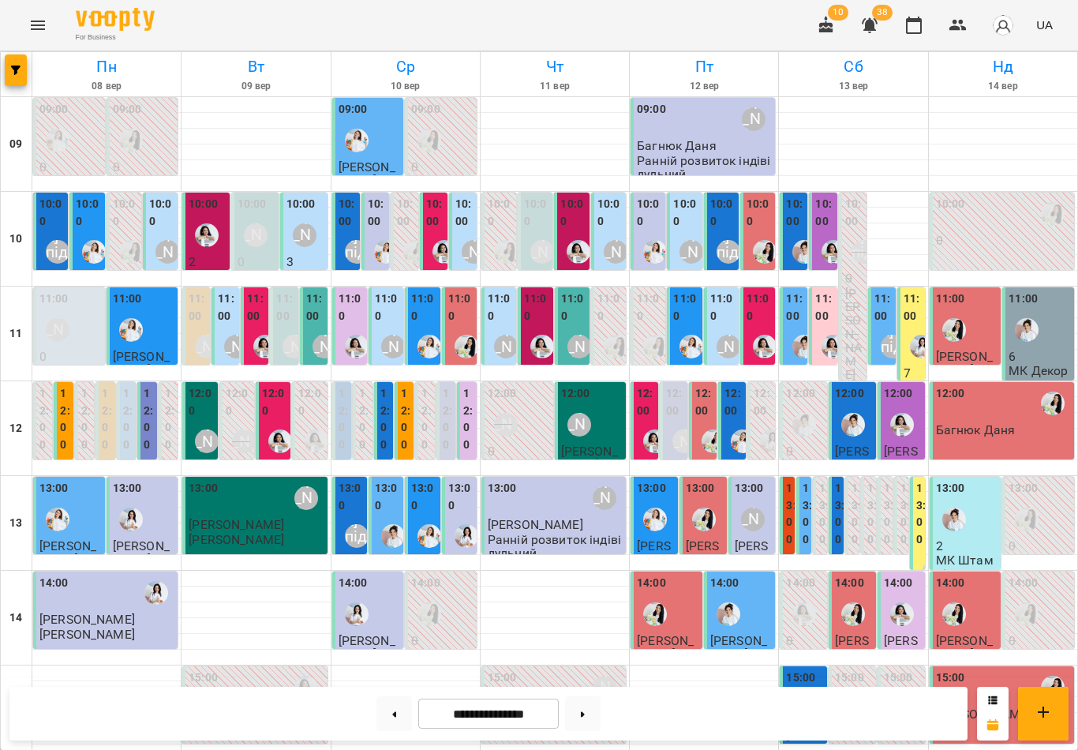
click at [367, 137] on img "Юлія Масющенко" at bounding box center [357, 141] width 24 height 24
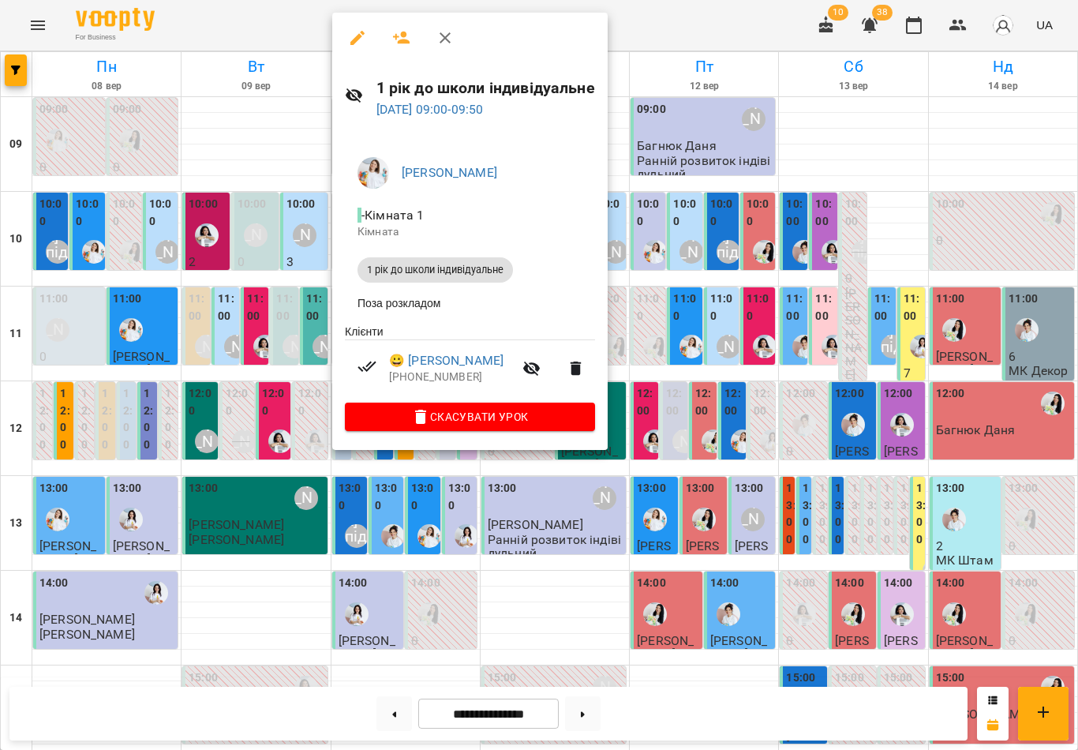
click at [444, 35] on icon "button" at bounding box center [445, 37] width 19 height 19
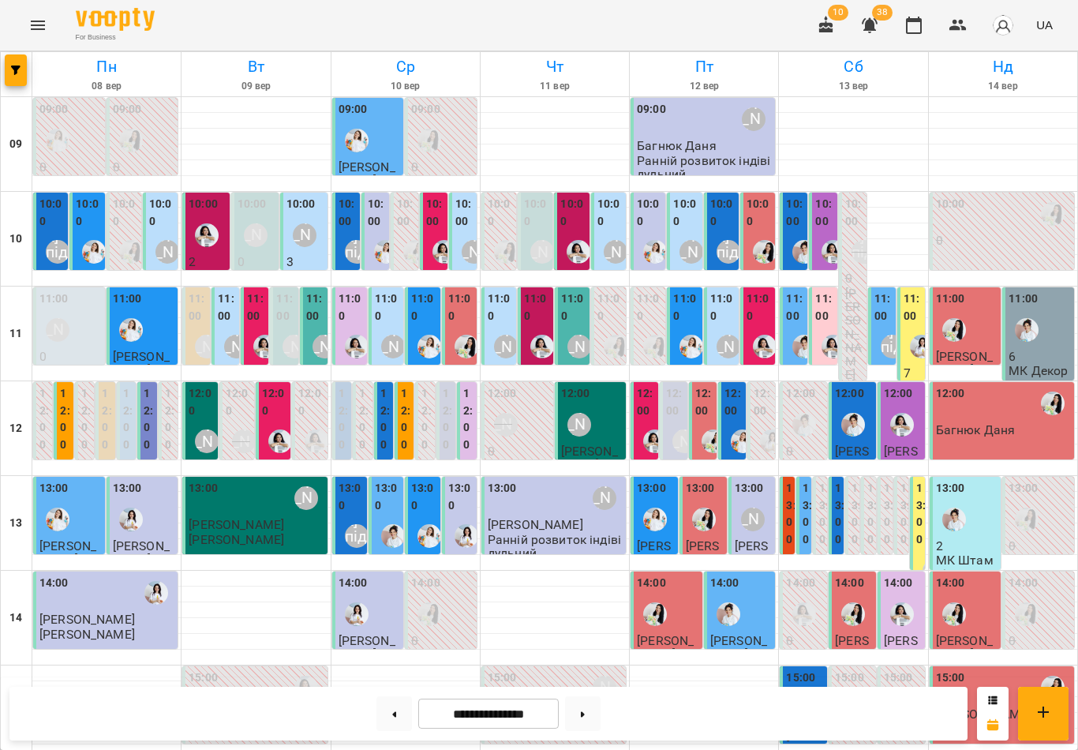
click at [584, 710] on button at bounding box center [583, 713] width 36 height 35
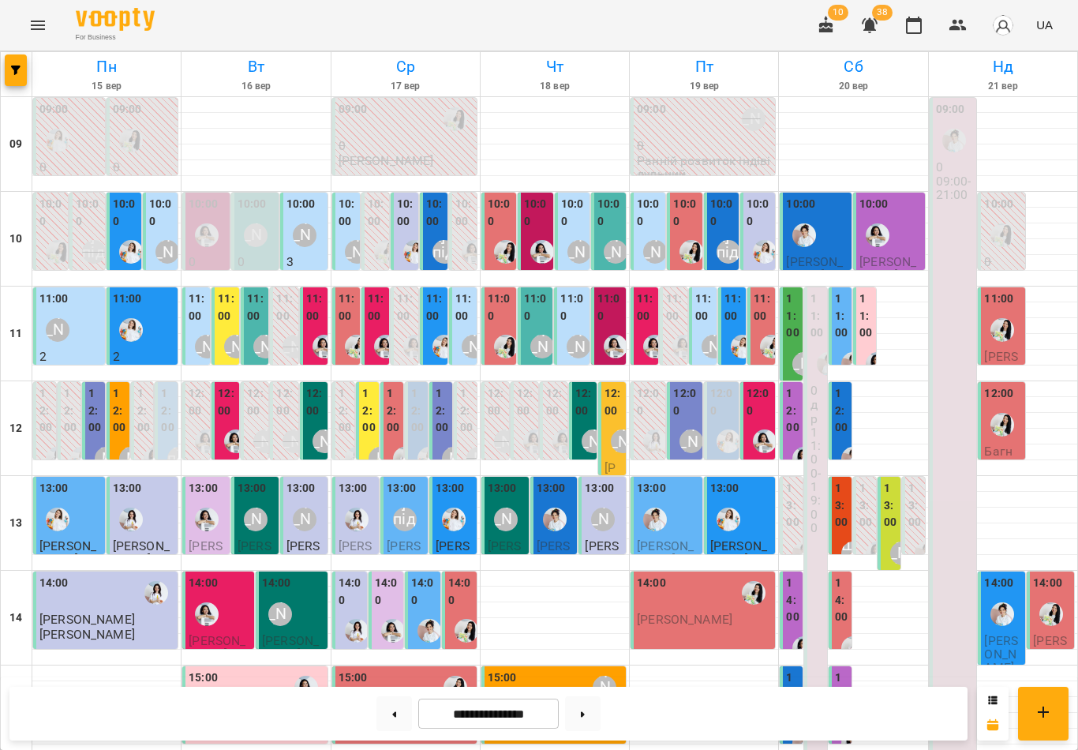
click at [430, 136] on div "09:00" at bounding box center [406, 119] width 135 height 36
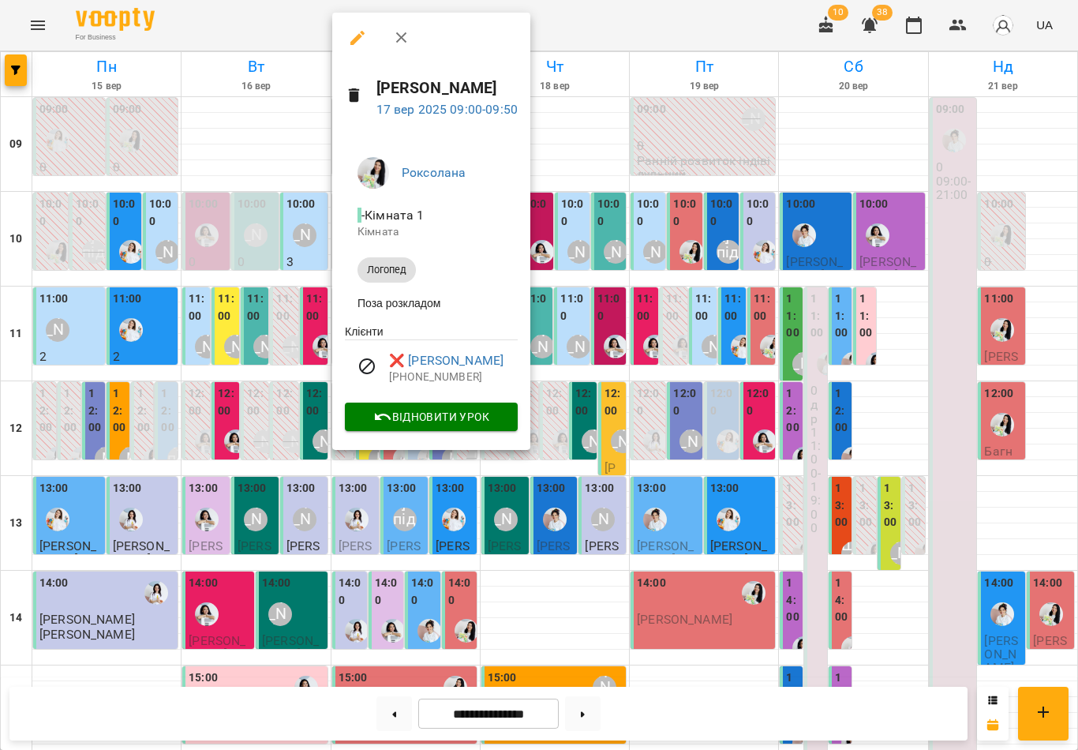
click at [410, 43] on icon "button" at bounding box center [401, 37] width 19 height 19
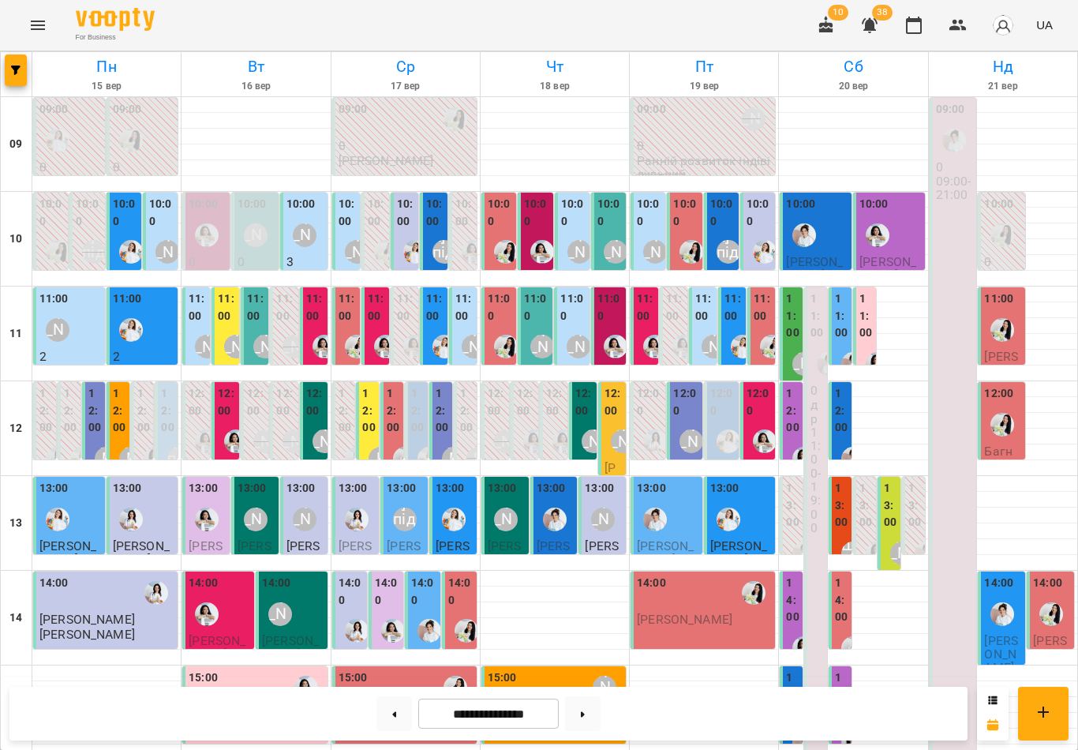
click at [73, 336] on div "[PERSON_NAME]" at bounding box center [57, 330] width 36 height 36
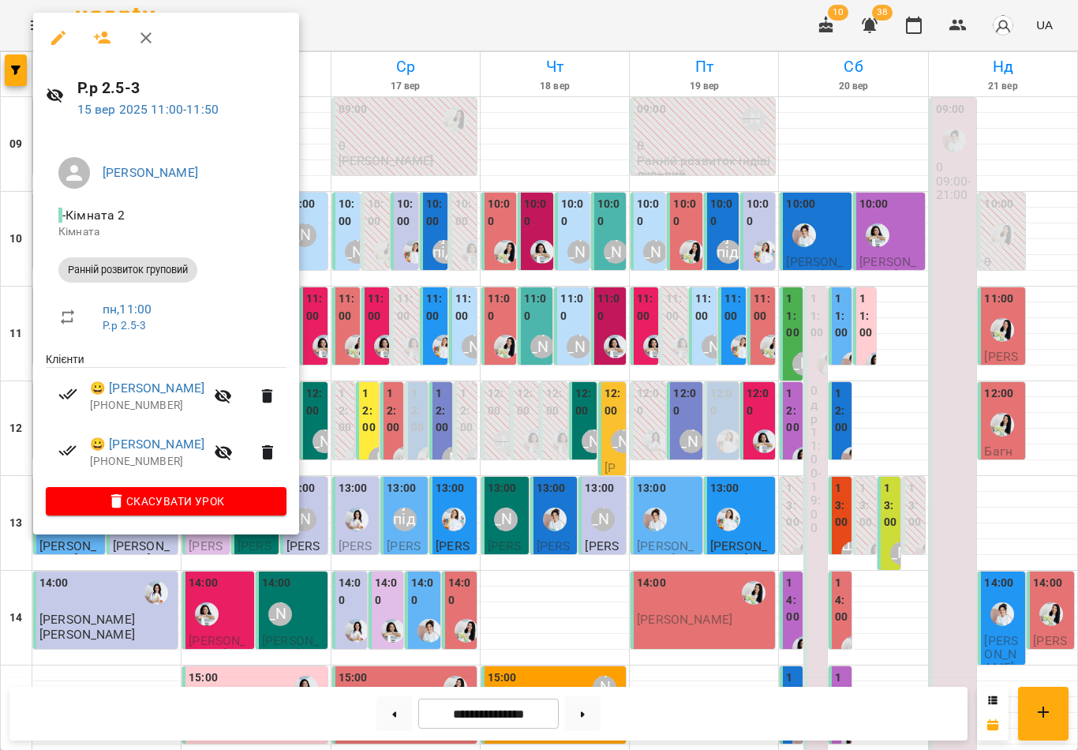
click at [147, 40] on icon "button" at bounding box center [146, 37] width 19 height 19
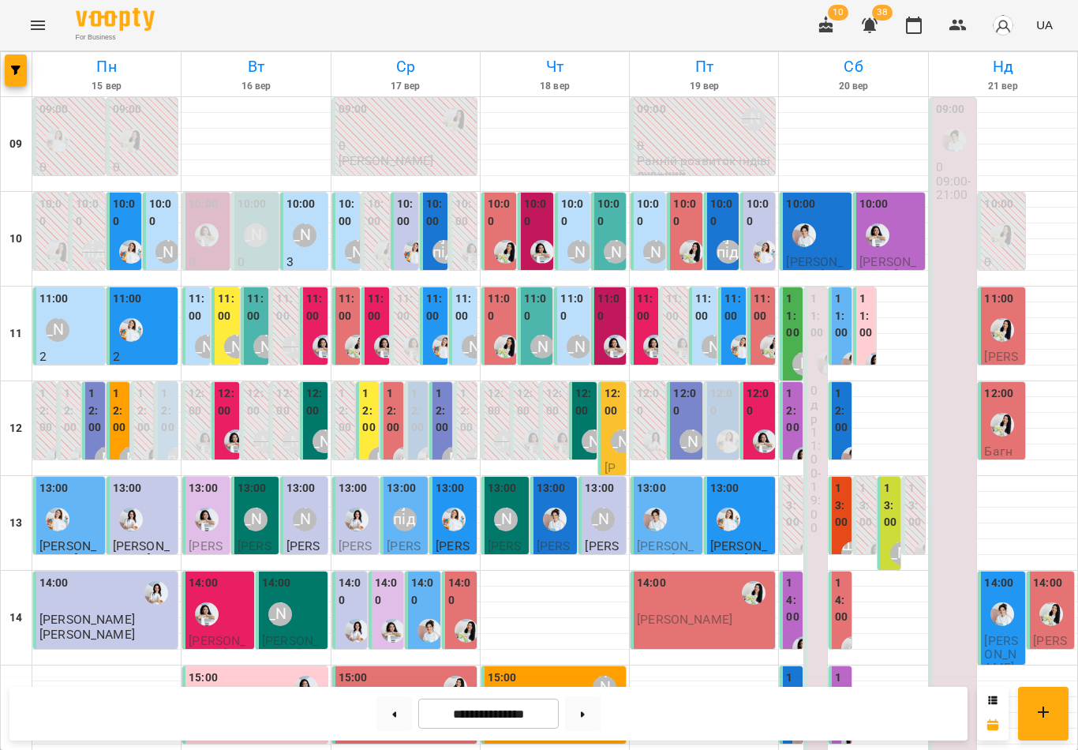
click at [376, 402] on div "12:00 [PERSON_NAME] Арт [PERSON_NAME]-майстерня груповий" at bounding box center [367, 616] width 23 height 469
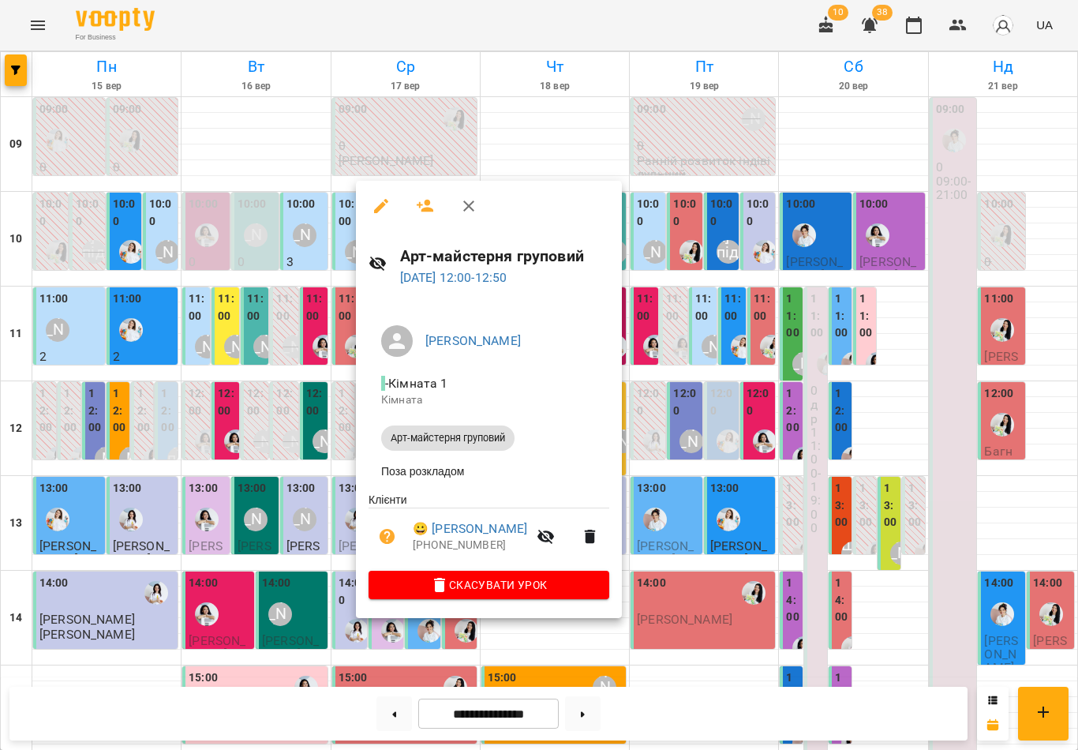
click at [468, 208] on icon "button" at bounding box center [468, 206] width 19 height 19
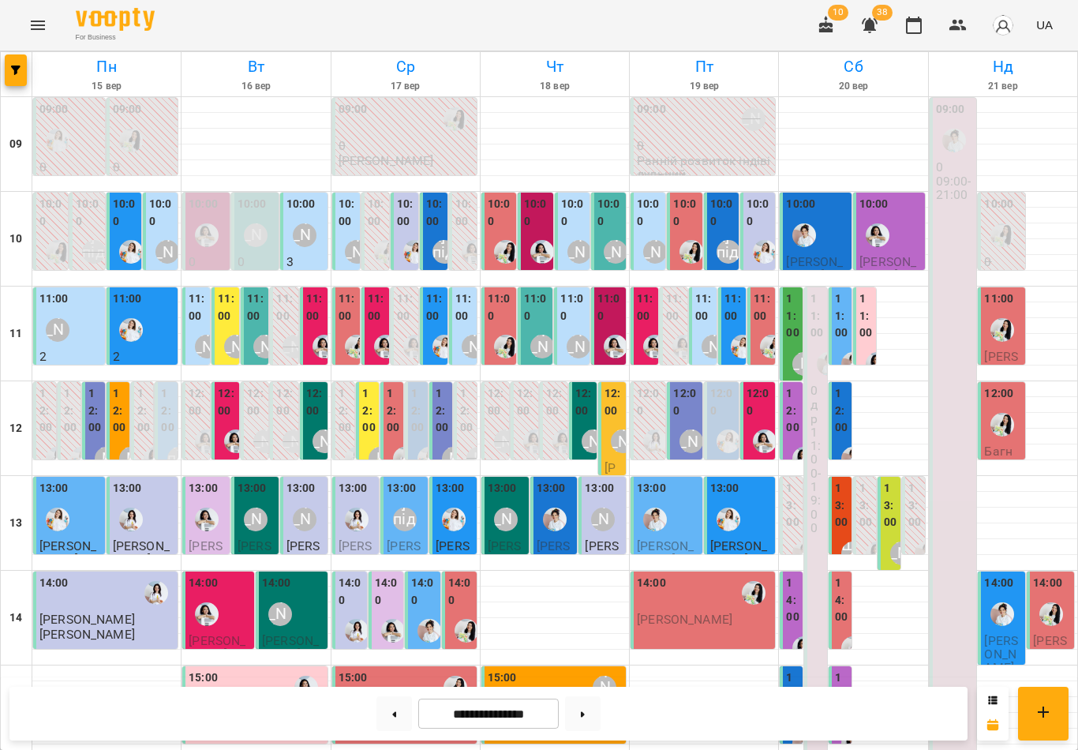
click at [450, 406] on div "12:00 [PERSON_NAME] 2 Всебічний розвиток група рівень 1" at bounding box center [440, 603] width 23 height 442
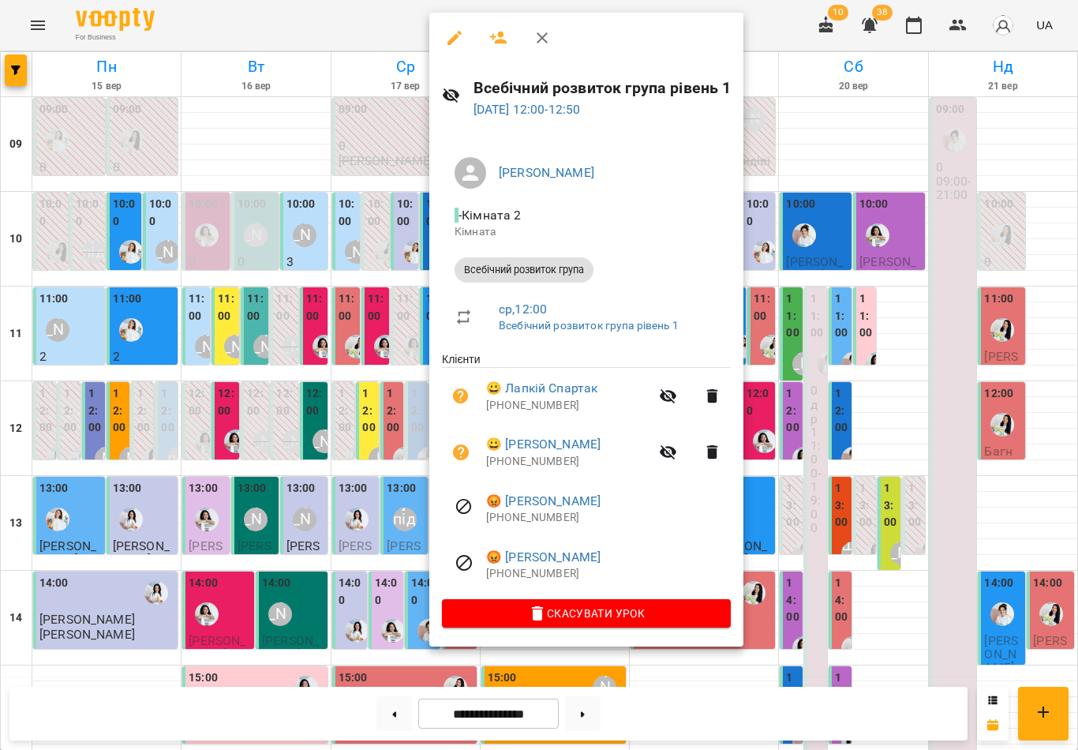
click at [547, 40] on icon "button" at bounding box center [542, 37] width 19 height 19
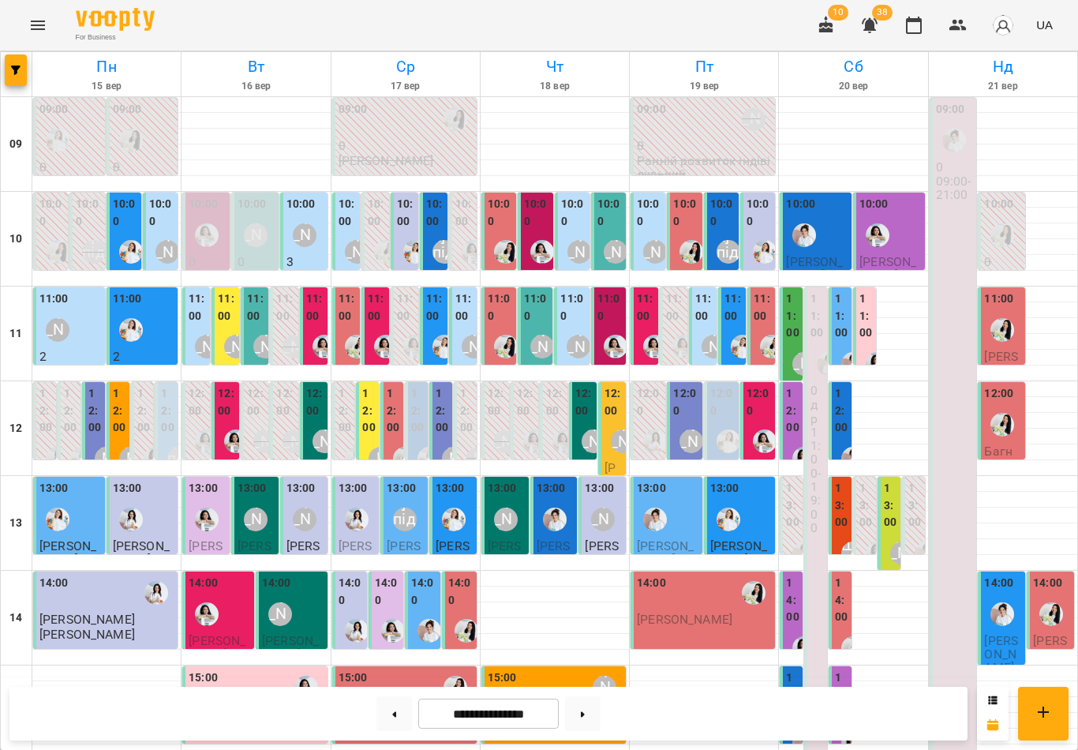
click at [373, 323] on div "11:00" at bounding box center [377, 309] width 18 height 38
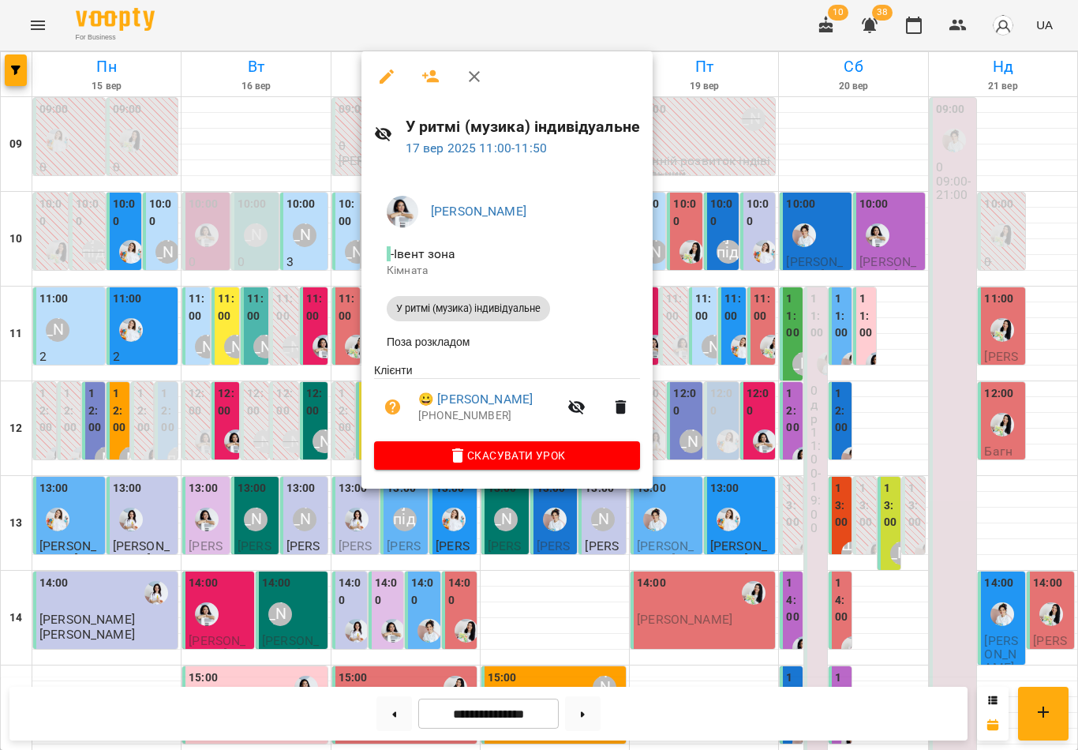
click at [483, 72] on icon "button" at bounding box center [474, 76] width 19 height 19
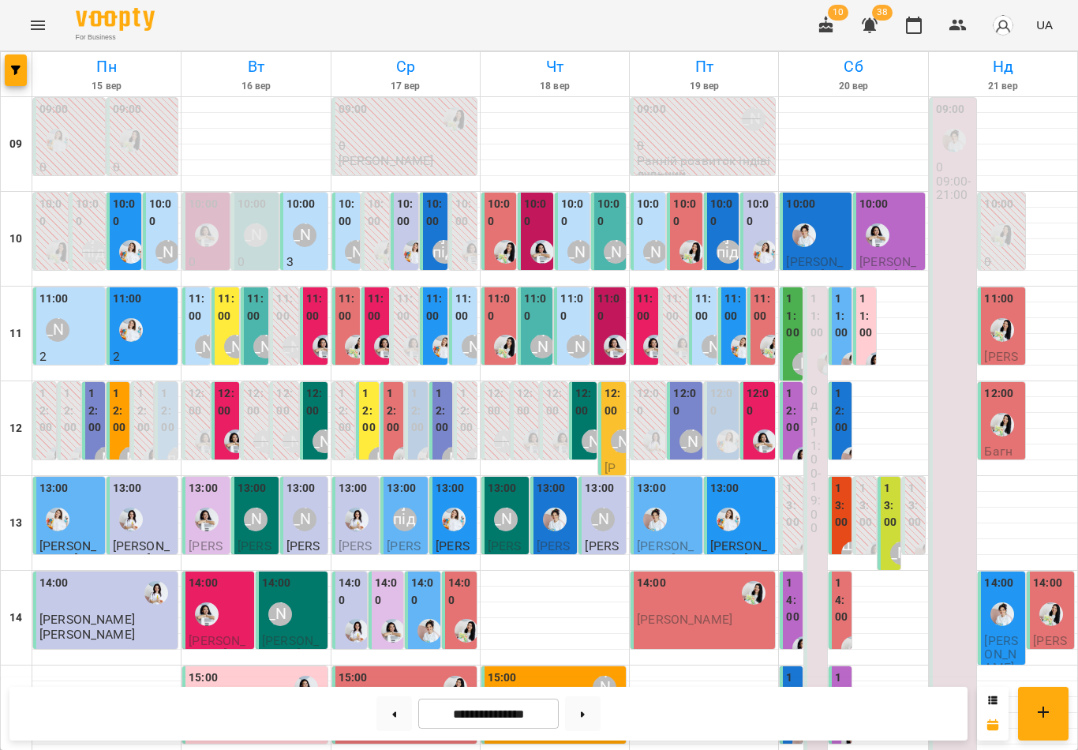
scroll to position [114, 0]
click at [367, 385] on label "12:00" at bounding box center [368, 410] width 13 height 51
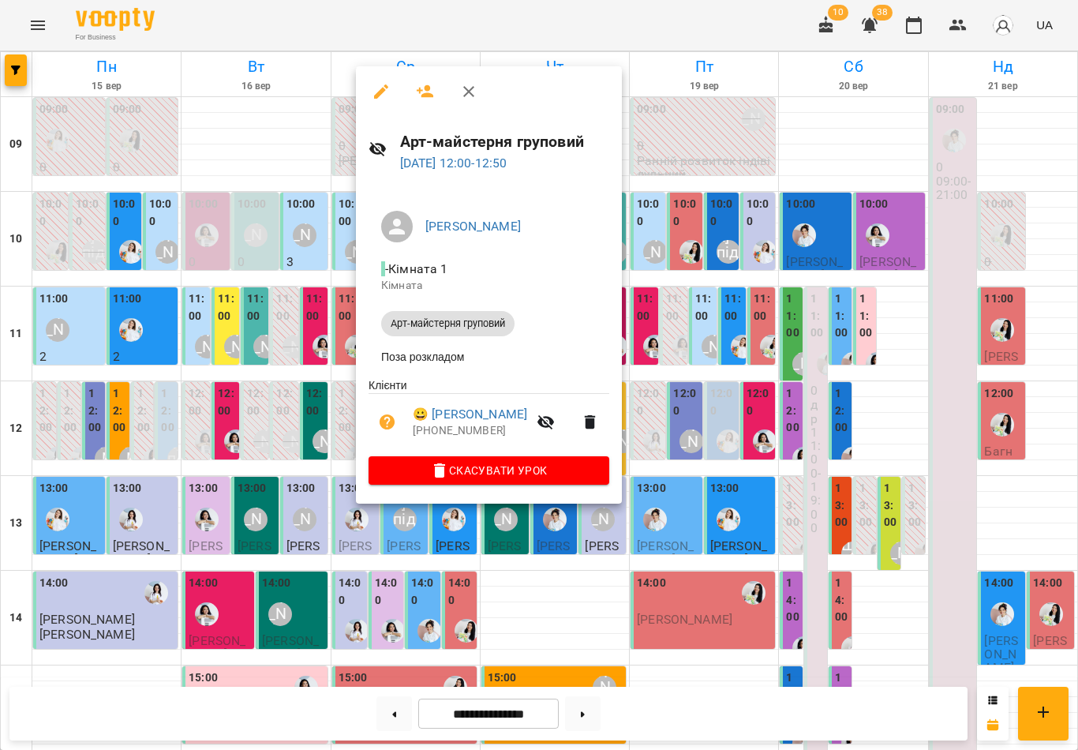
click at [472, 99] on icon "button" at bounding box center [468, 91] width 19 height 19
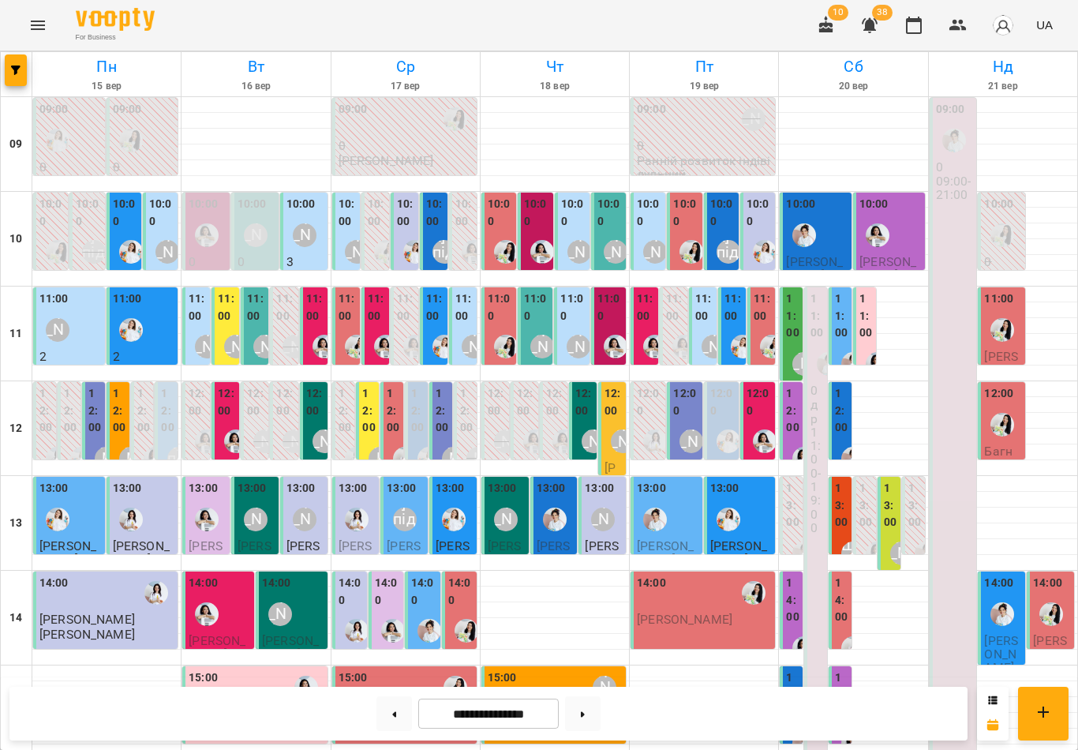
click at [388, 575] on label "14:00" at bounding box center [387, 592] width 25 height 34
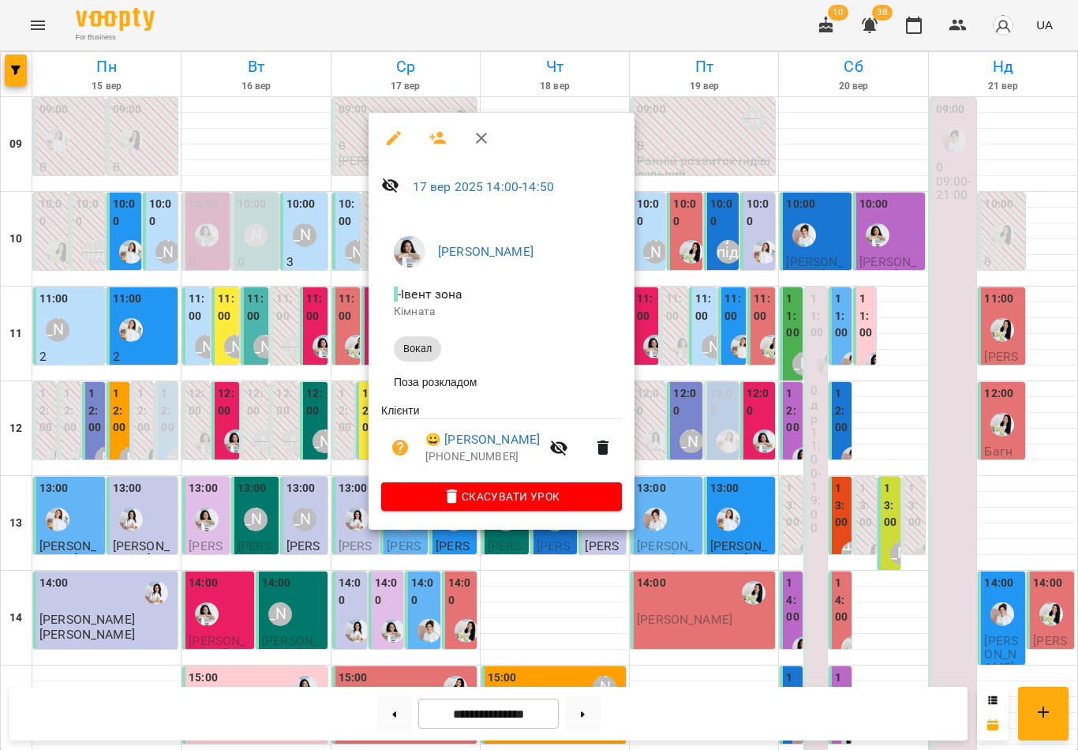
click at [486, 143] on icon "button" at bounding box center [481, 138] width 11 height 11
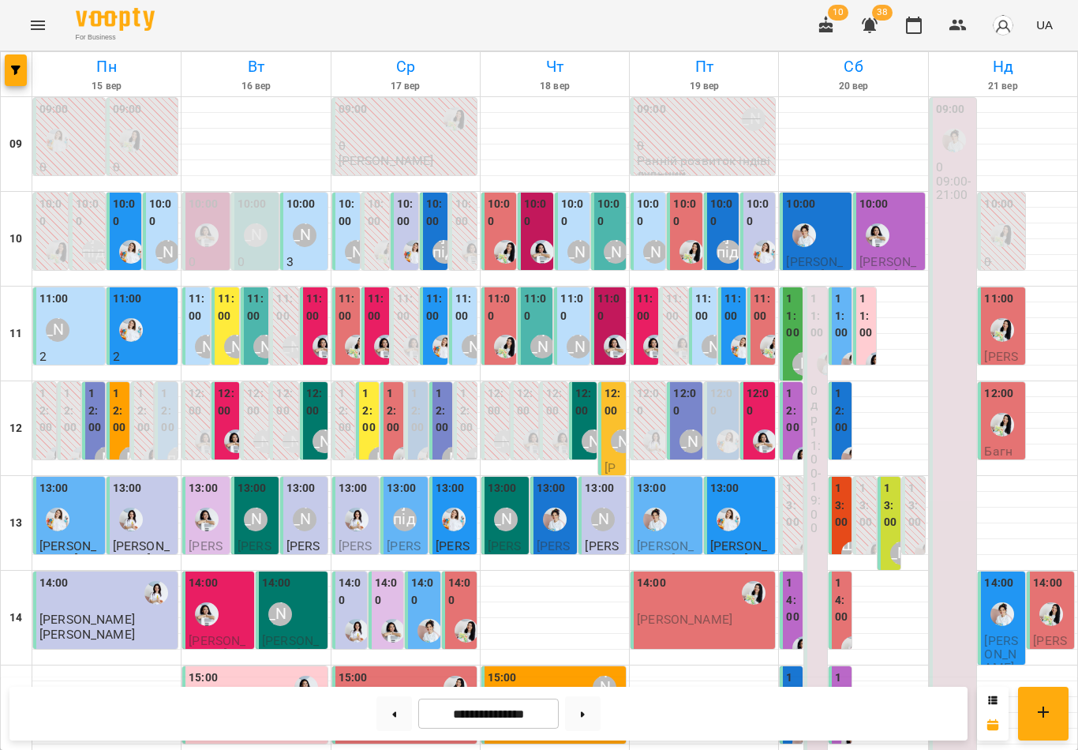
scroll to position [0, 0]
click at [391, 715] on button at bounding box center [394, 713] width 36 height 35
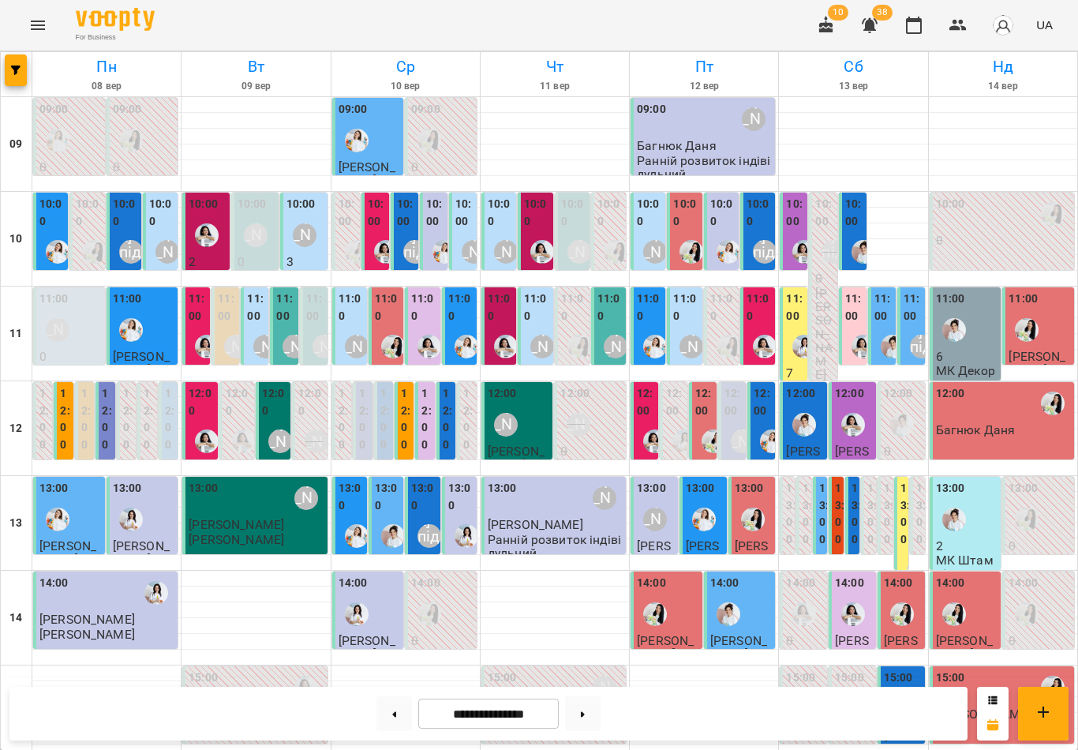
click at [432, 485] on label "13:00" at bounding box center [423, 497] width 25 height 34
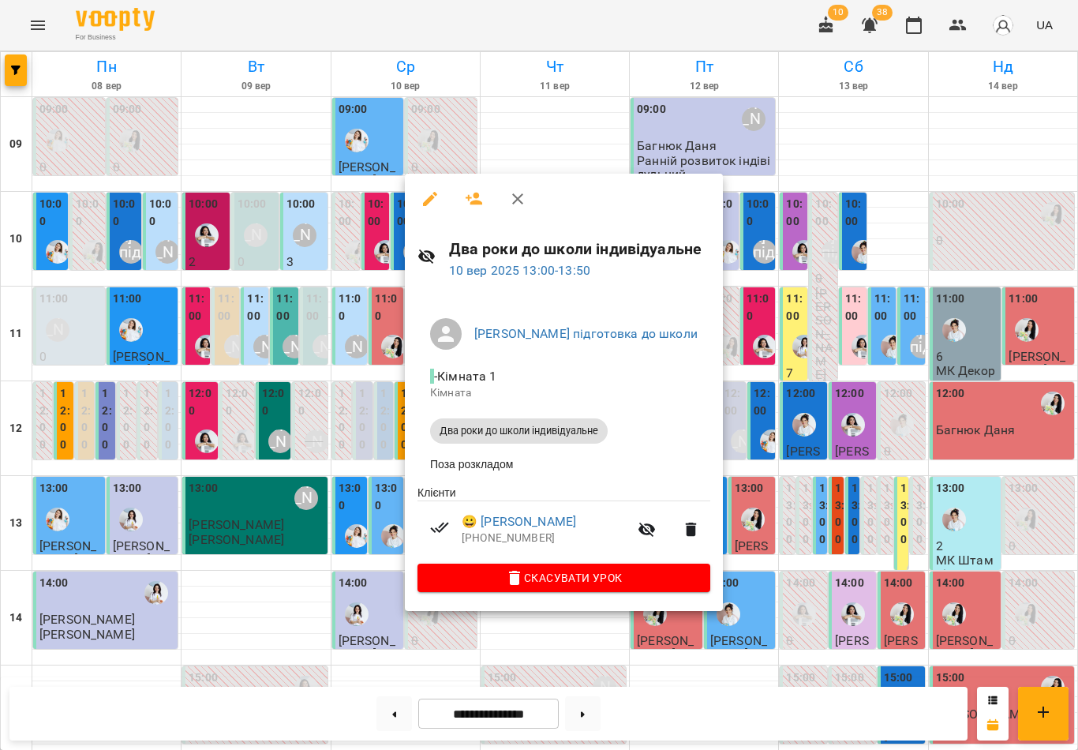
click at [518, 201] on icon "button" at bounding box center [517, 198] width 19 height 19
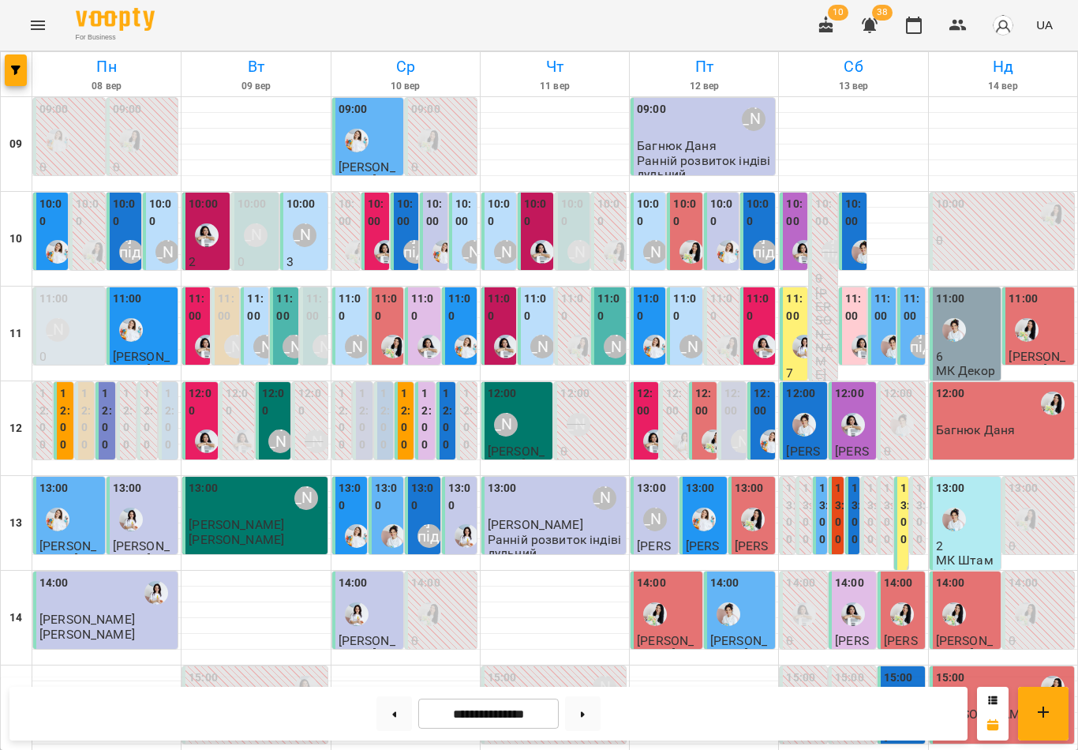
click at [466, 510] on label "13:00" at bounding box center [460, 497] width 25 height 34
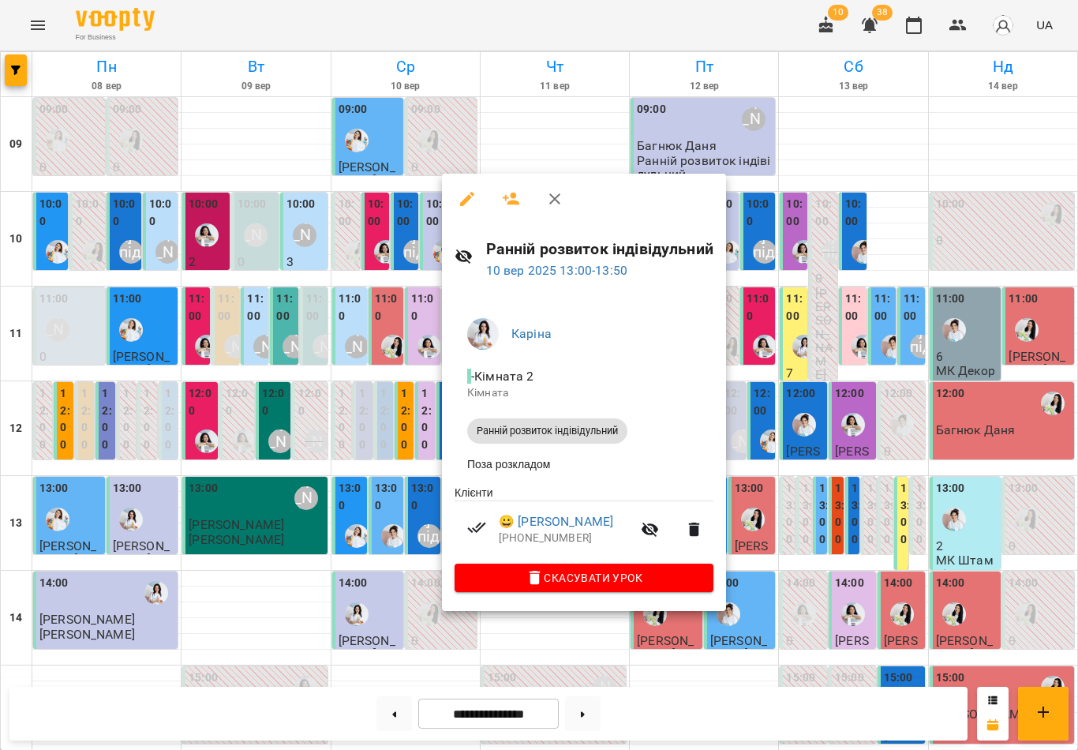
click at [564, 193] on button "button" at bounding box center [555, 199] width 38 height 38
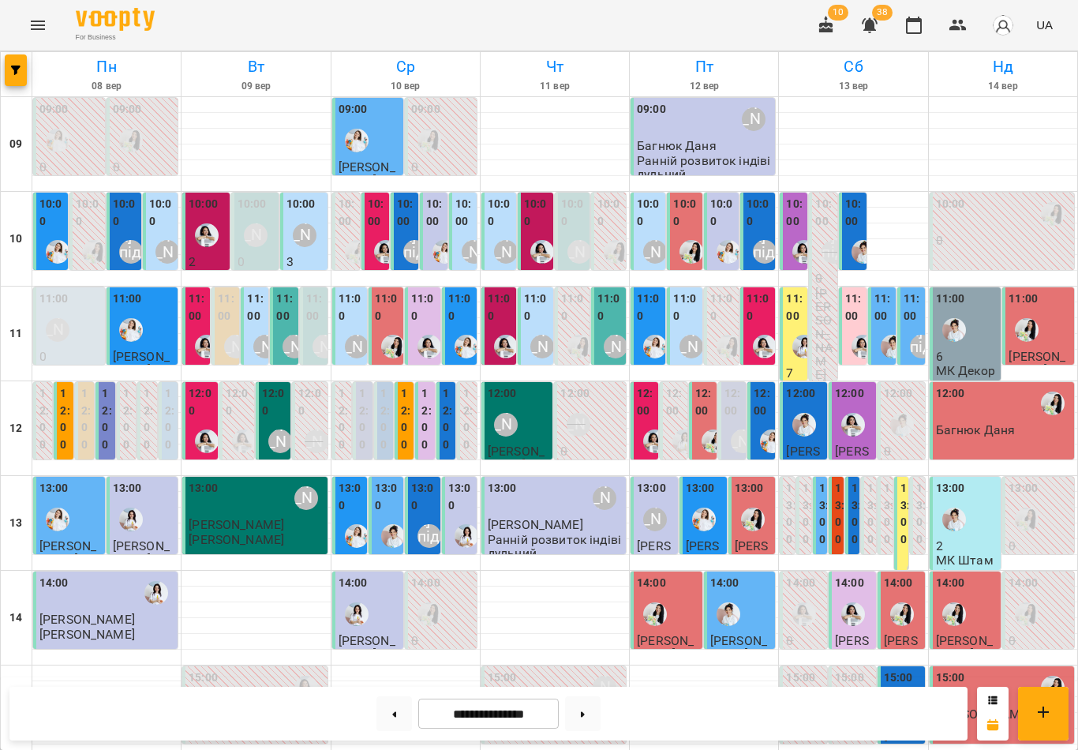
click at [403, 715] on button at bounding box center [394, 713] width 36 height 35
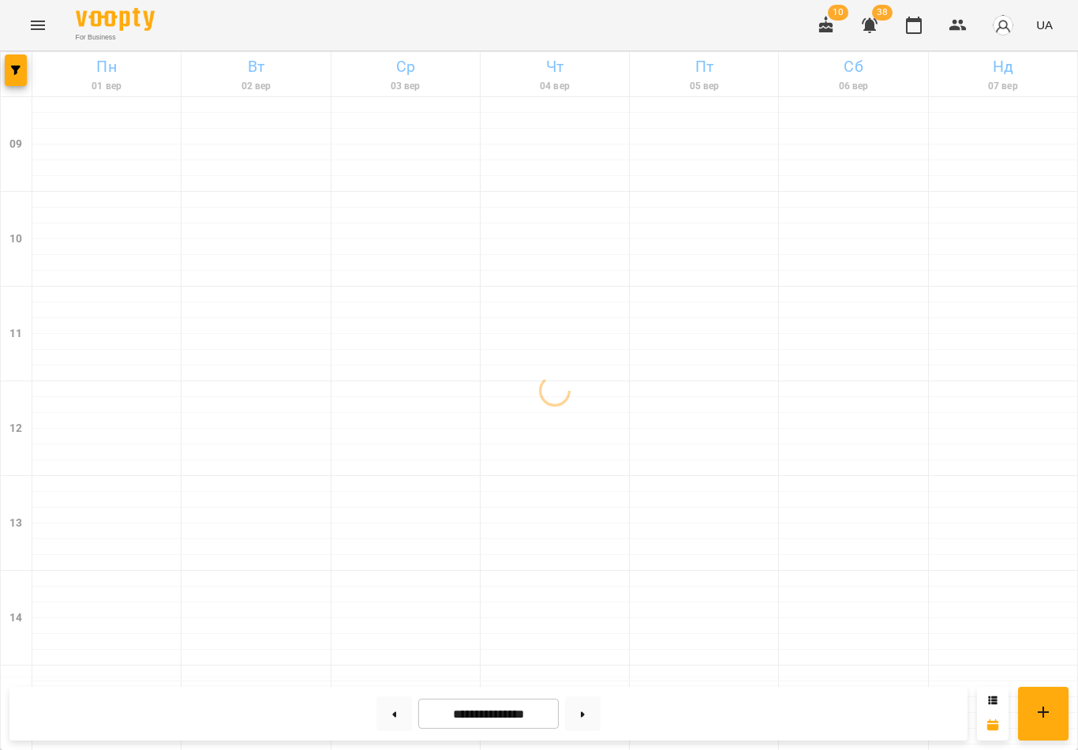
click at [594, 713] on button at bounding box center [583, 713] width 36 height 35
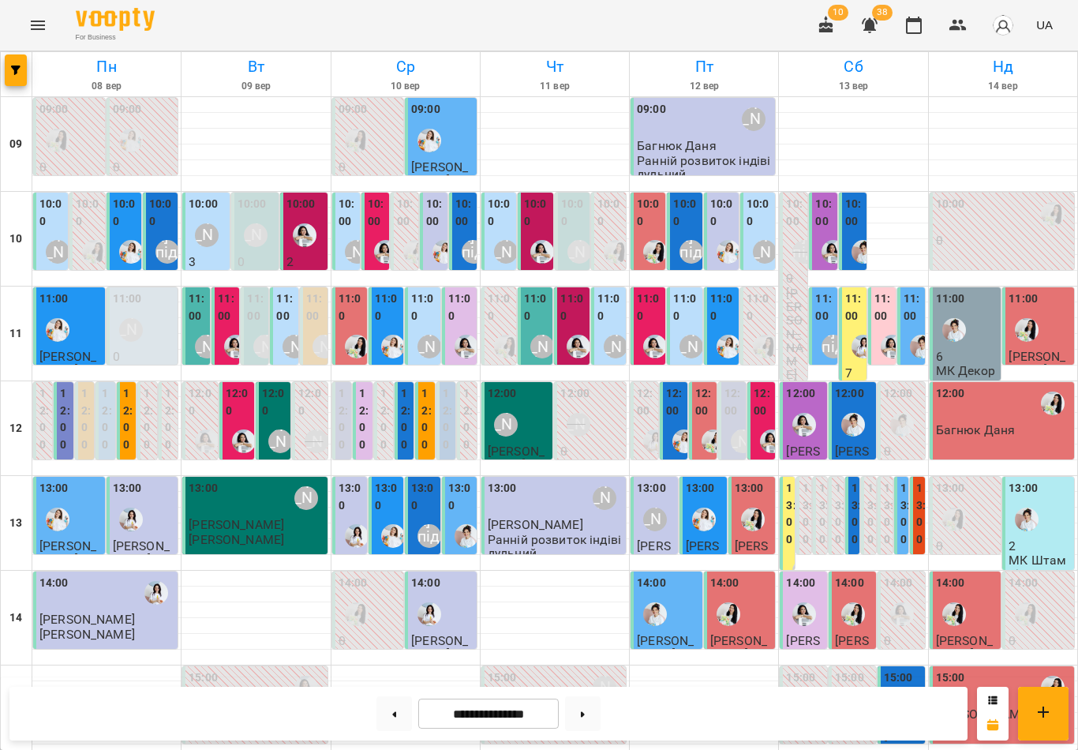
click at [412, 410] on div "12:00 [PERSON_NAME] підготовка до школи [PERSON_NAME] Два роки до школи індивід…" at bounding box center [404, 700] width 19 height 636
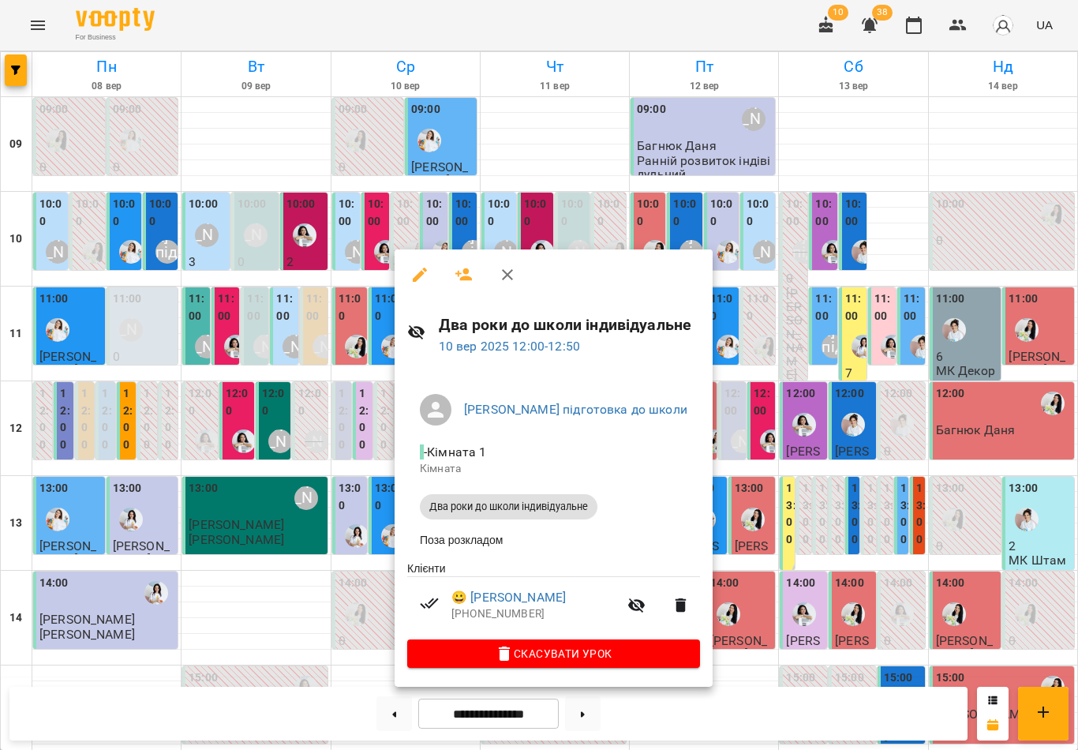
click at [514, 279] on icon "button" at bounding box center [507, 274] width 19 height 19
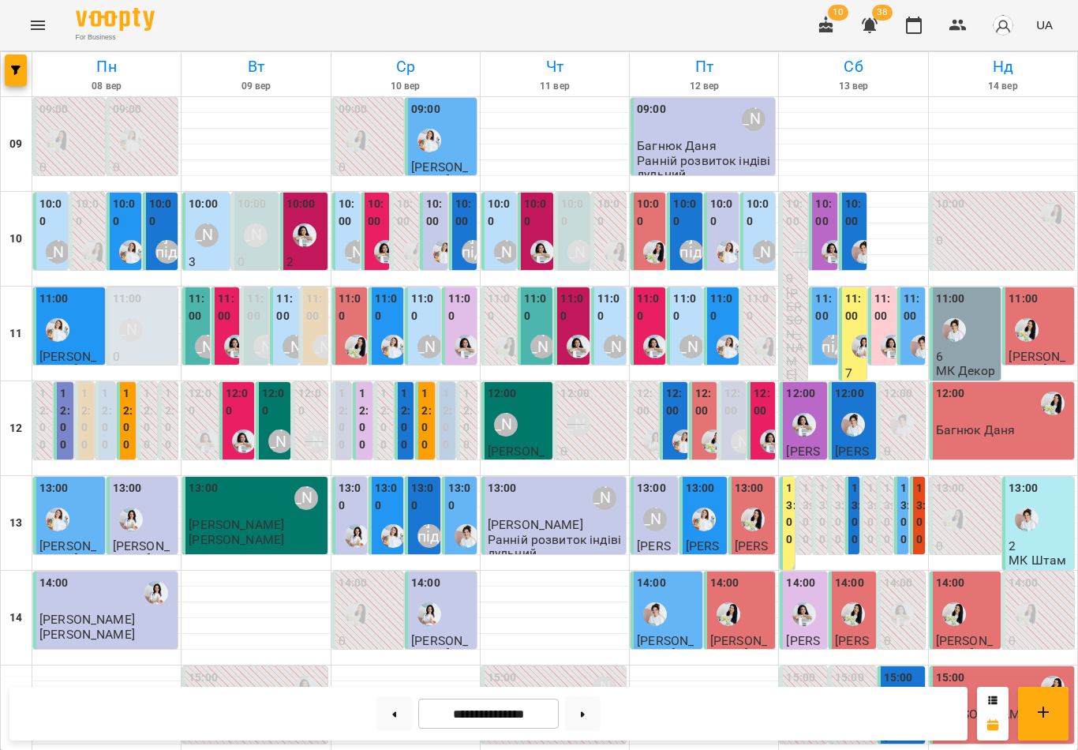
click at [364, 405] on label "12:00" at bounding box center [363, 419] width 9 height 68
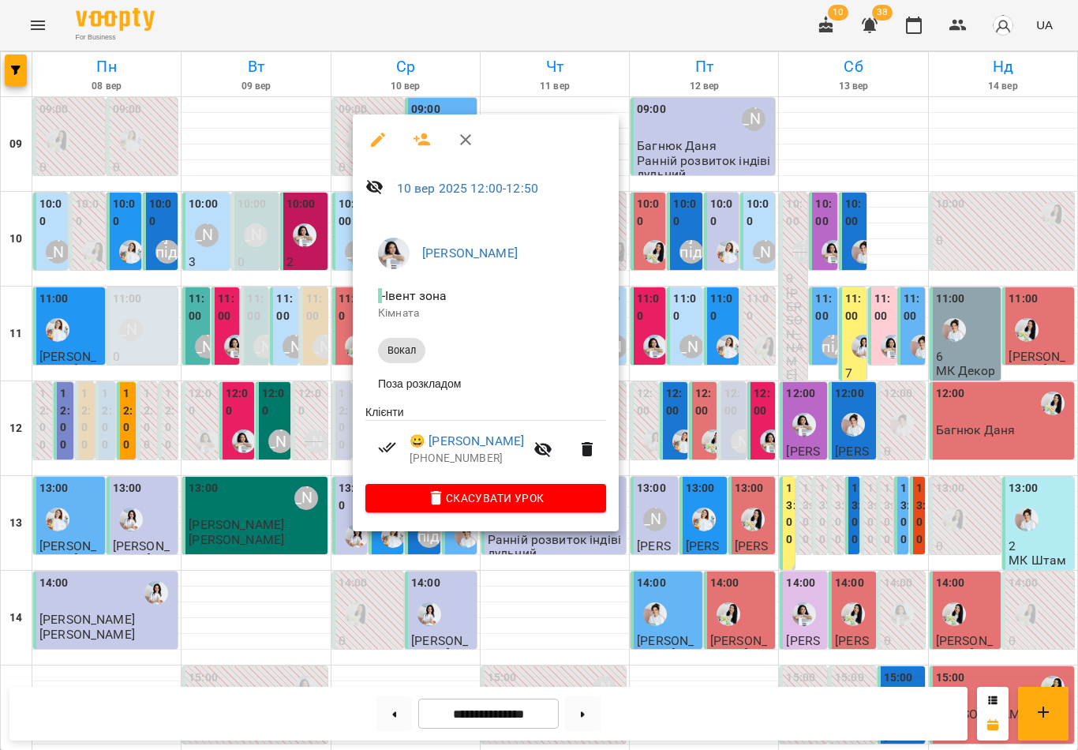
click at [470, 134] on icon "button" at bounding box center [465, 139] width 19 height 19
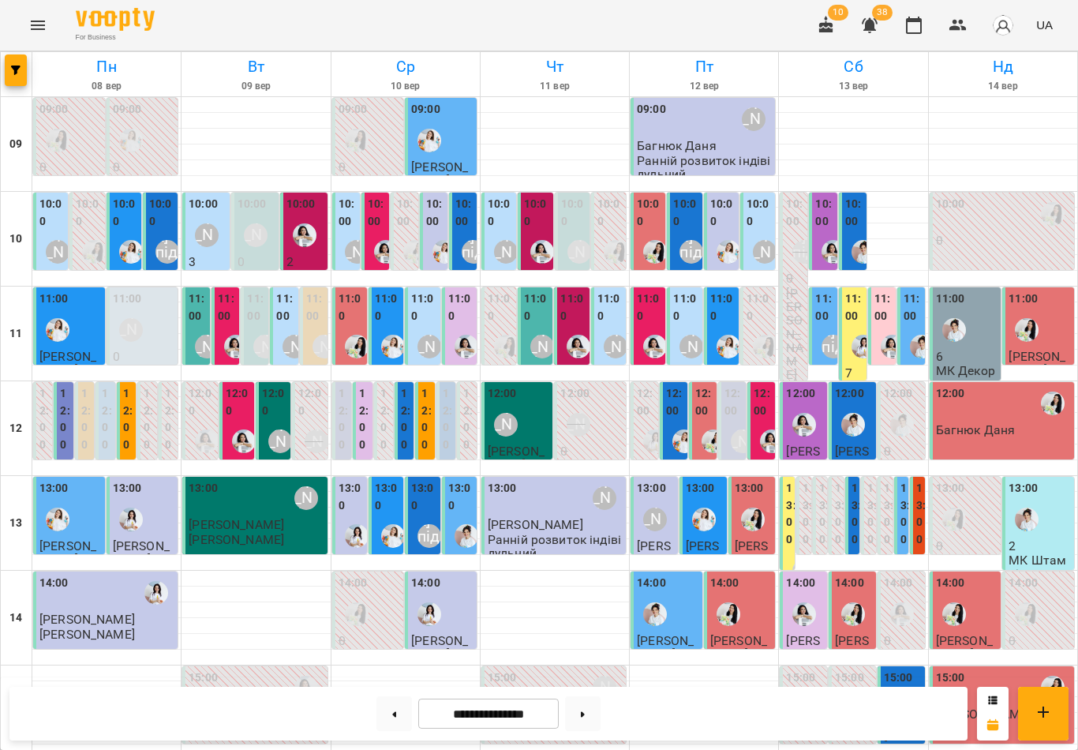
scroll to position [459, 0]
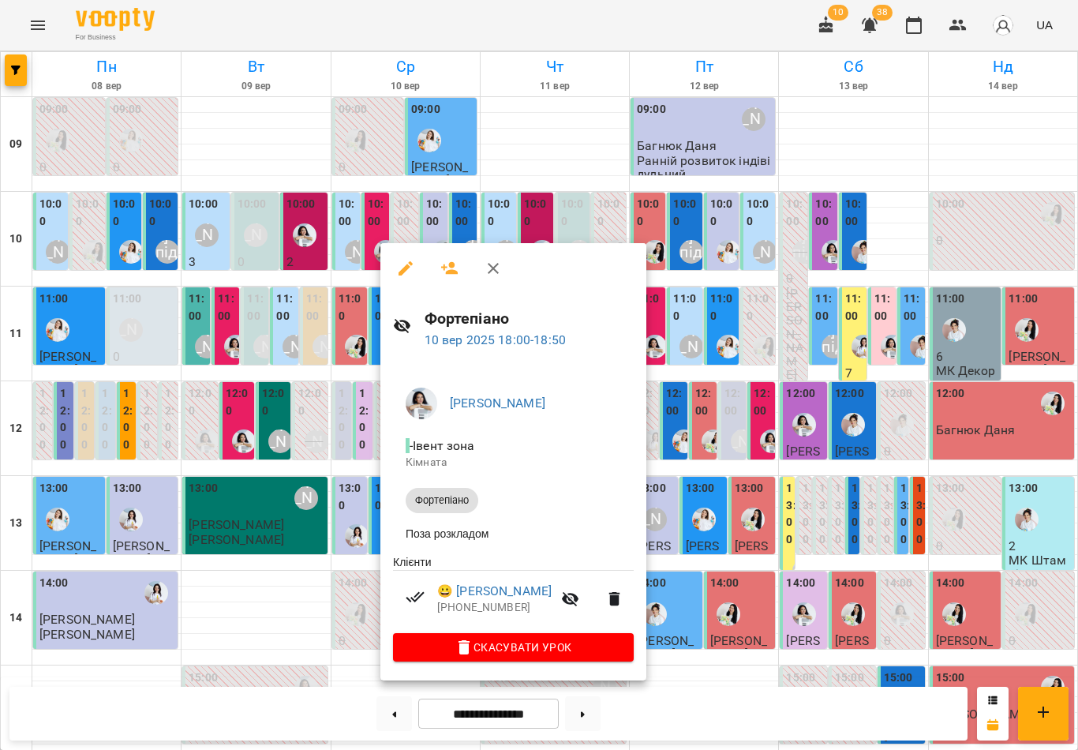
click at [500, 269] on icon "button" at bounding box center [493, 268] width 19 height 19
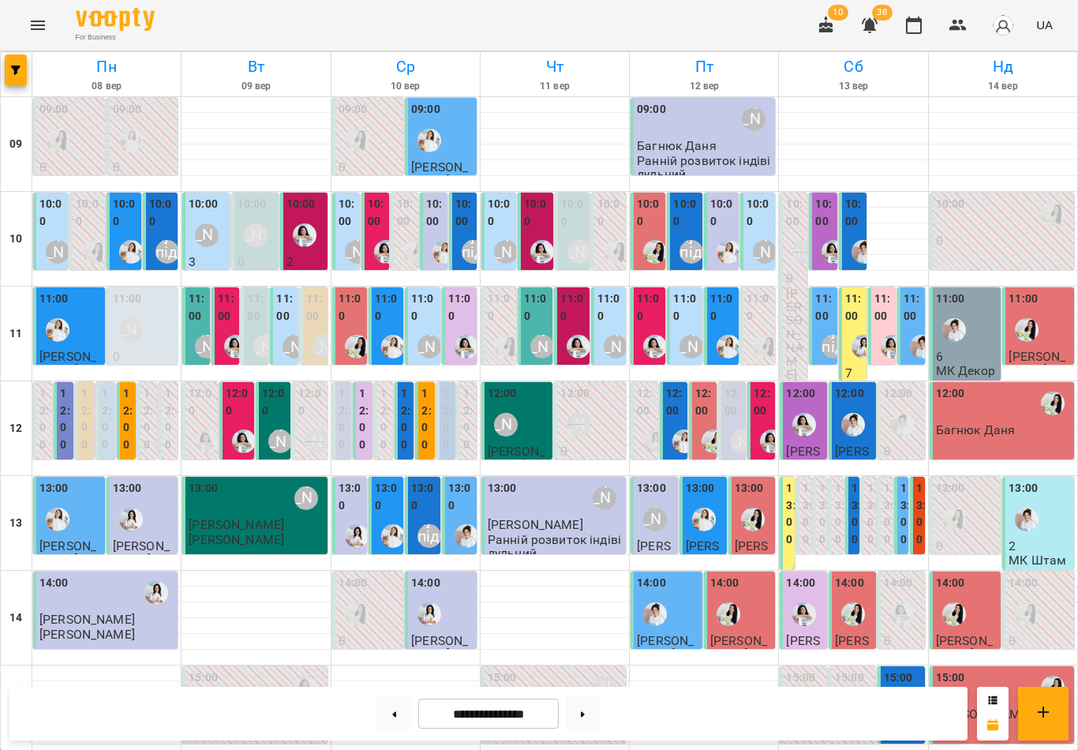
scroll to position [0, 0]
click at [38, 32] on icon "Menu" at bounding box center [37, 25] width 19 height 19
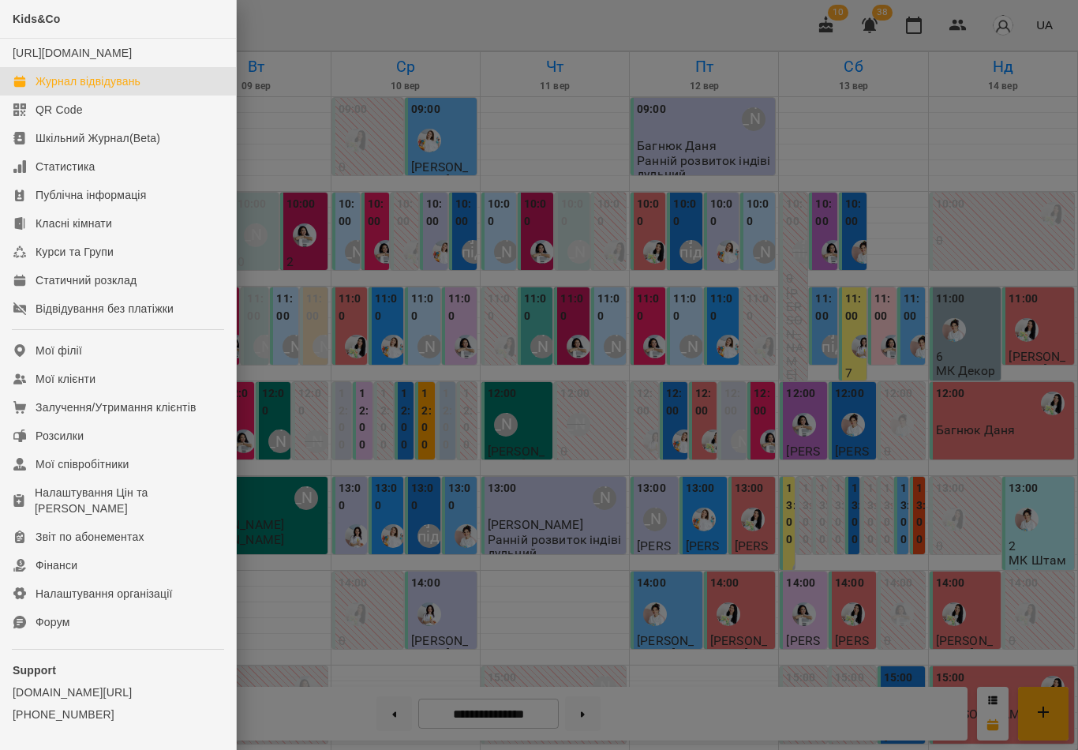
click at [616, 272] on div at bounding box center [539, 375] width 1078 height 750
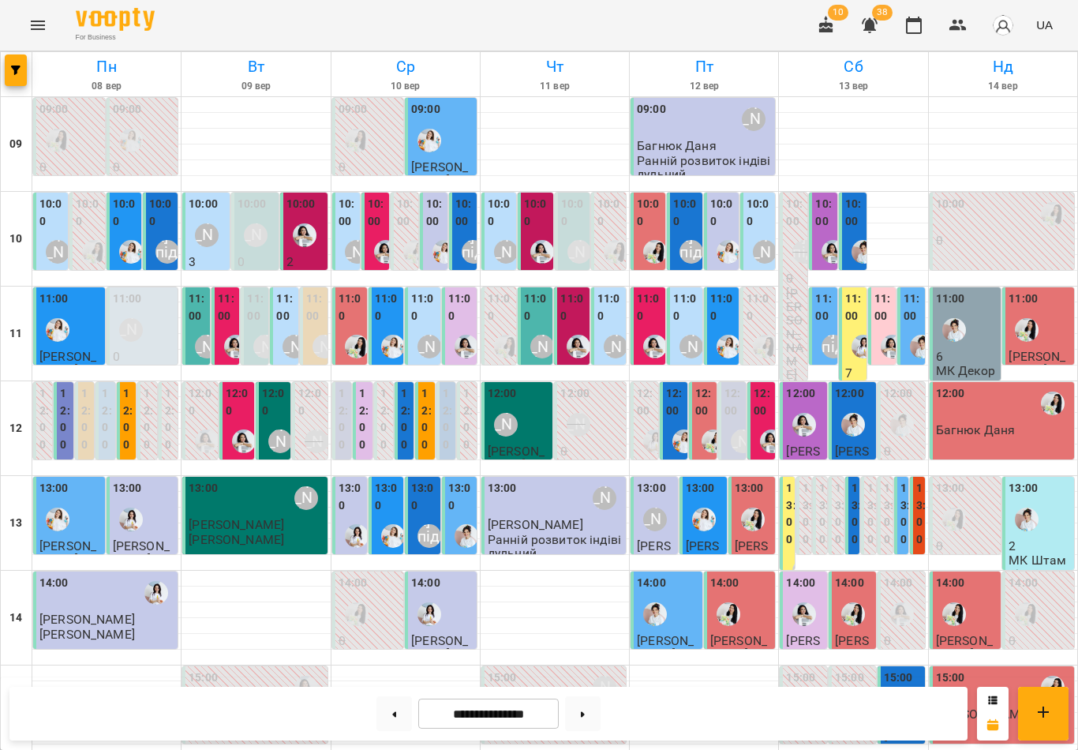
click at [828, 24] on icon "button" at bounding box center [826, 24] width 14 height 17
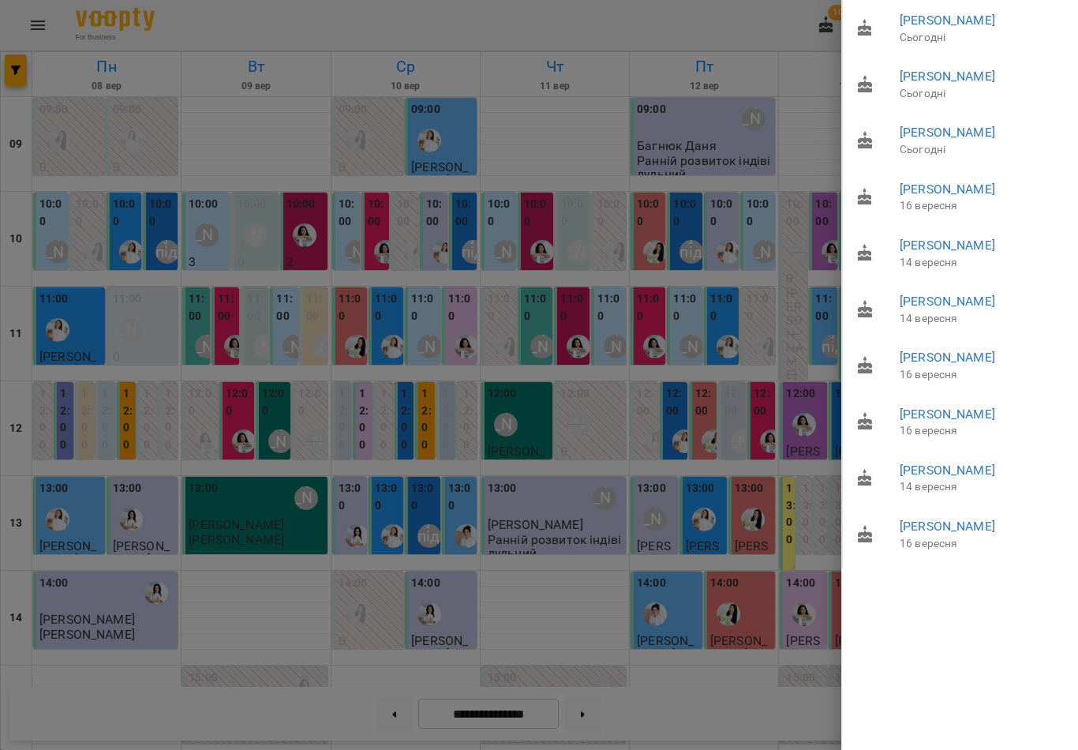
click at [640, 331] on div at bounding box center [539, 375] width 1078 height 750
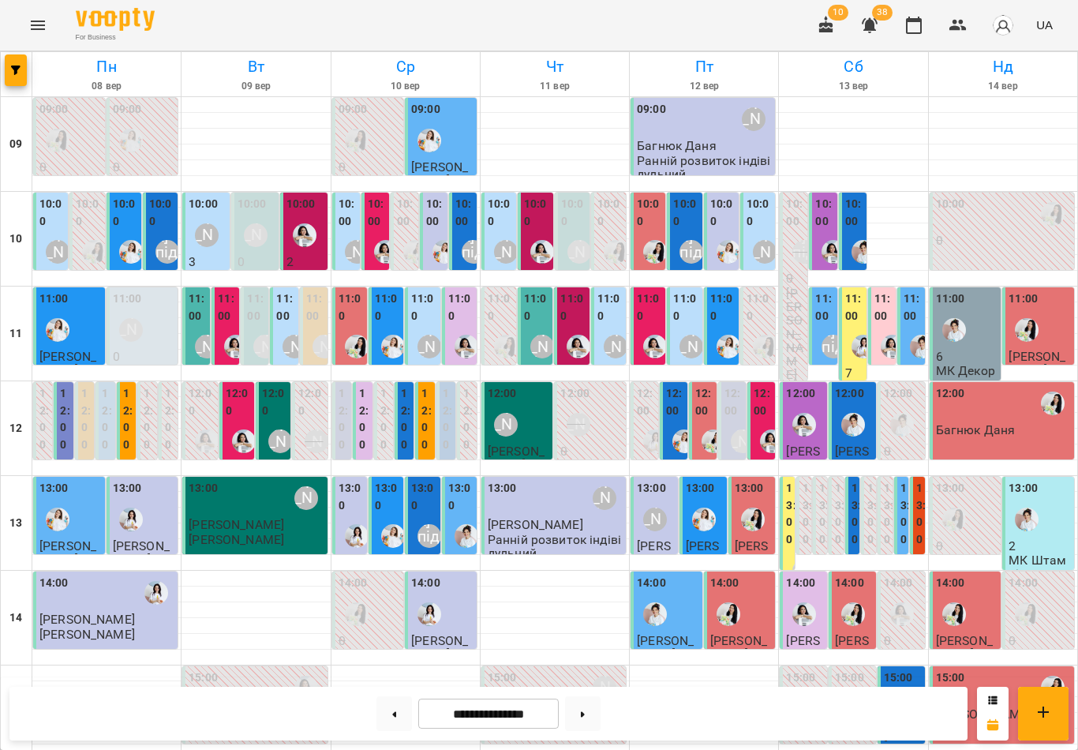
scroll to position [67, 0]
click at [590, 716] on button at bounding box center [583, 713] width 36 height 35
type input "**********"
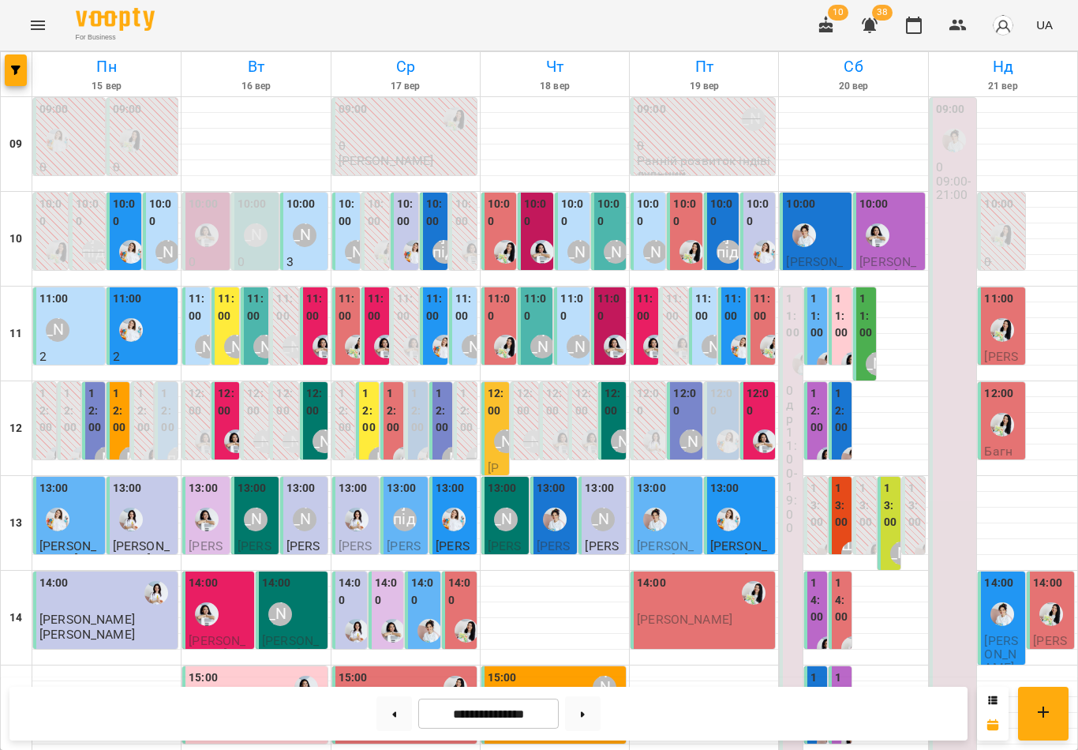
click at [642, 196] on label "10:00" at bounding box center [649, 213] width 25 height 34
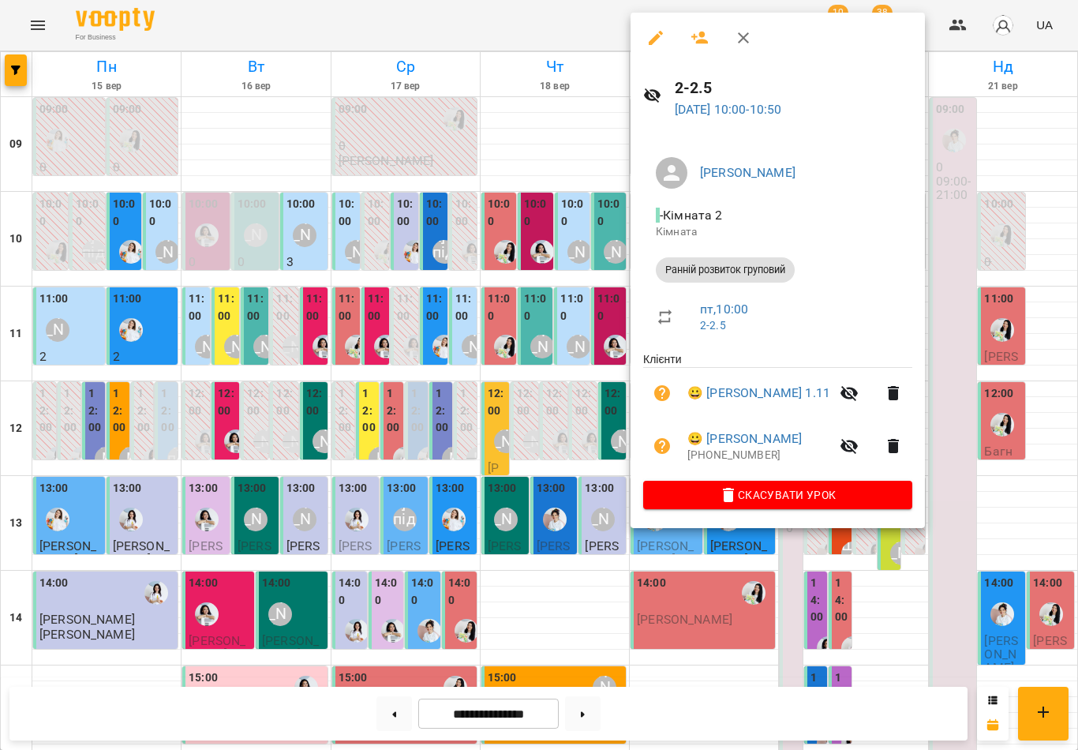
click at [743, 43] on icon "button" at bounding box center [743, 37] width 19 height 19
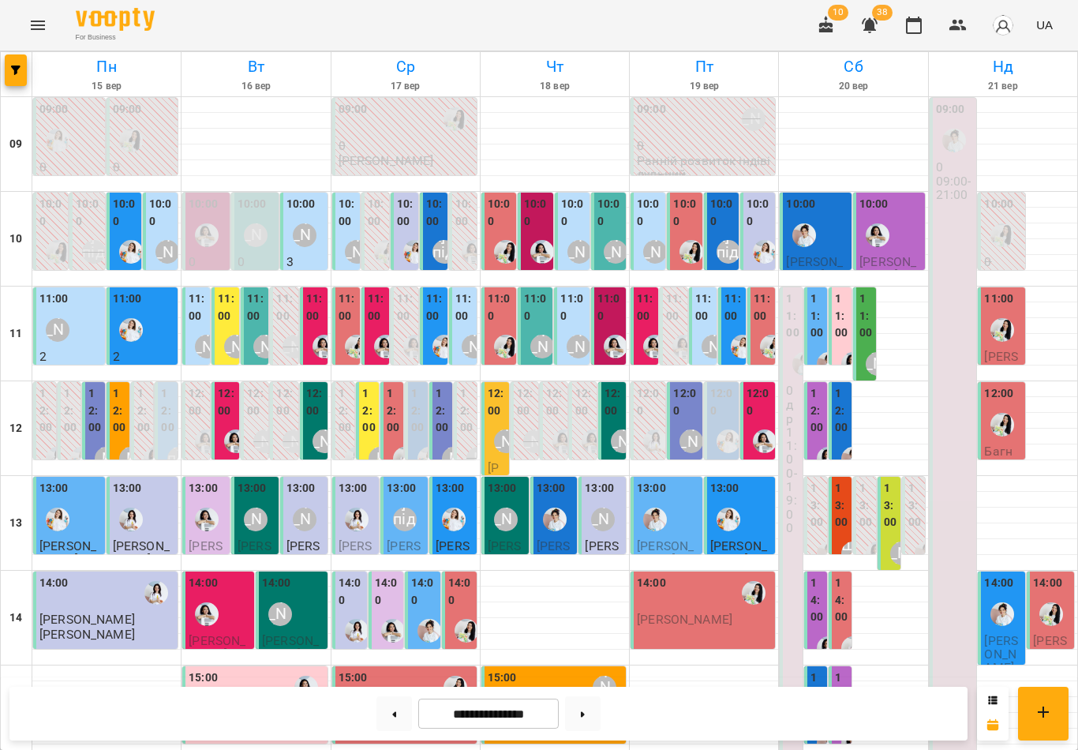
click at [543, 234] on div at bounding box center [542, 252] width 36 height 36
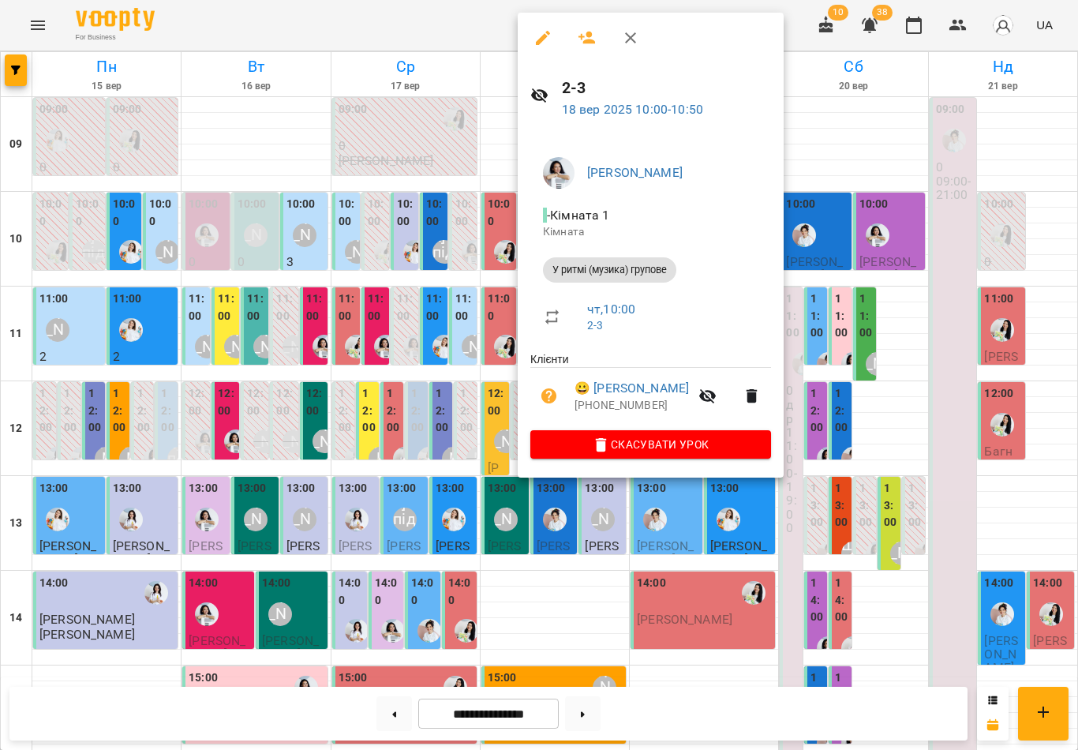
click at [627, 38] on icon "button" at bounding box center [630, 37] width 19 height 19
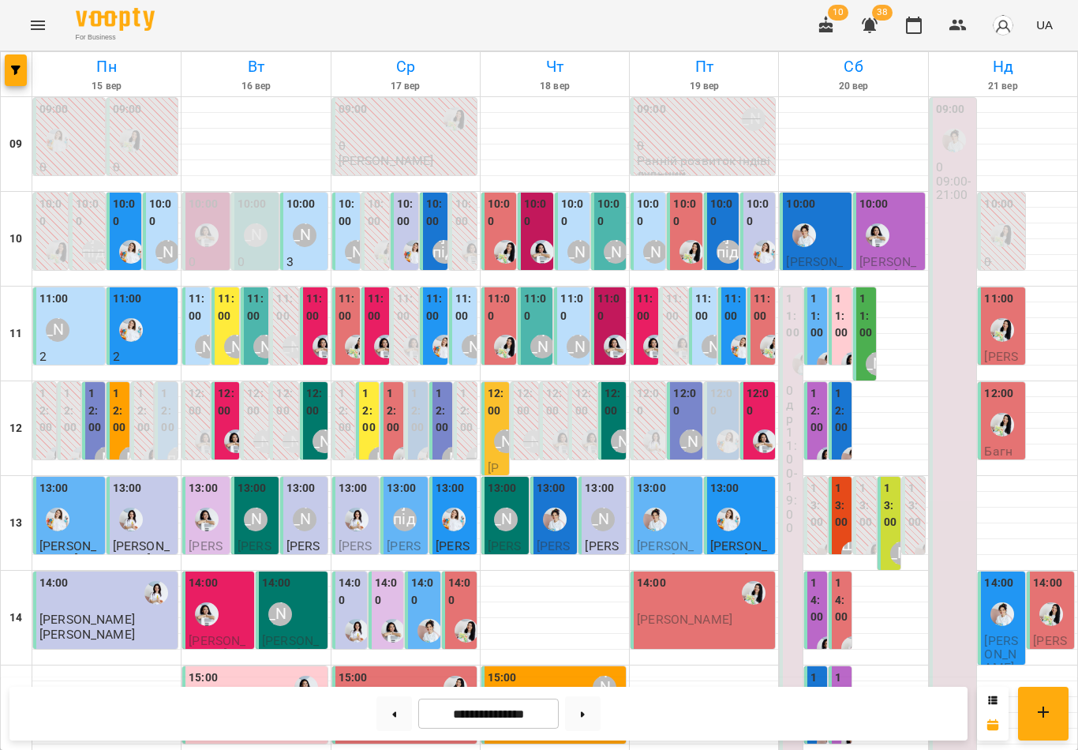
scroll to position [0, 0]
